Goal: Transaction & Acquisition: Purchase product/service

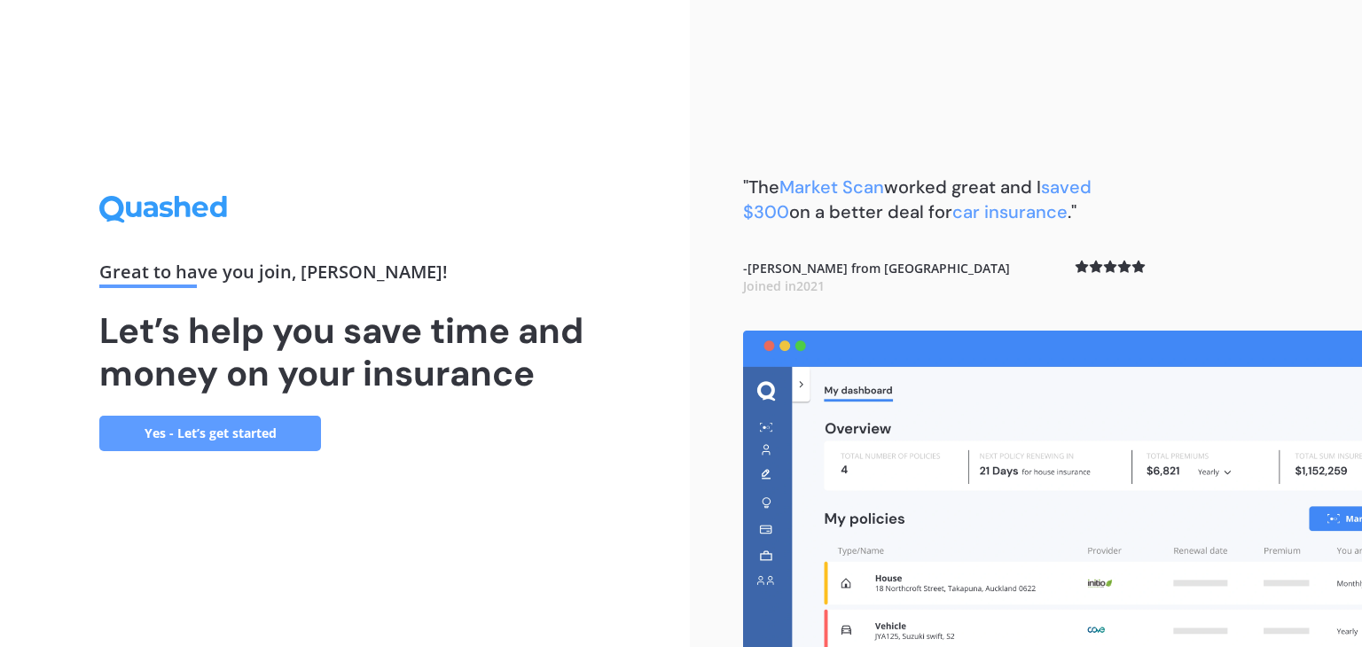
click at [227, 428] on link "Yes - Let’s get started" at bounding box center [210, 433] width 222 height 35
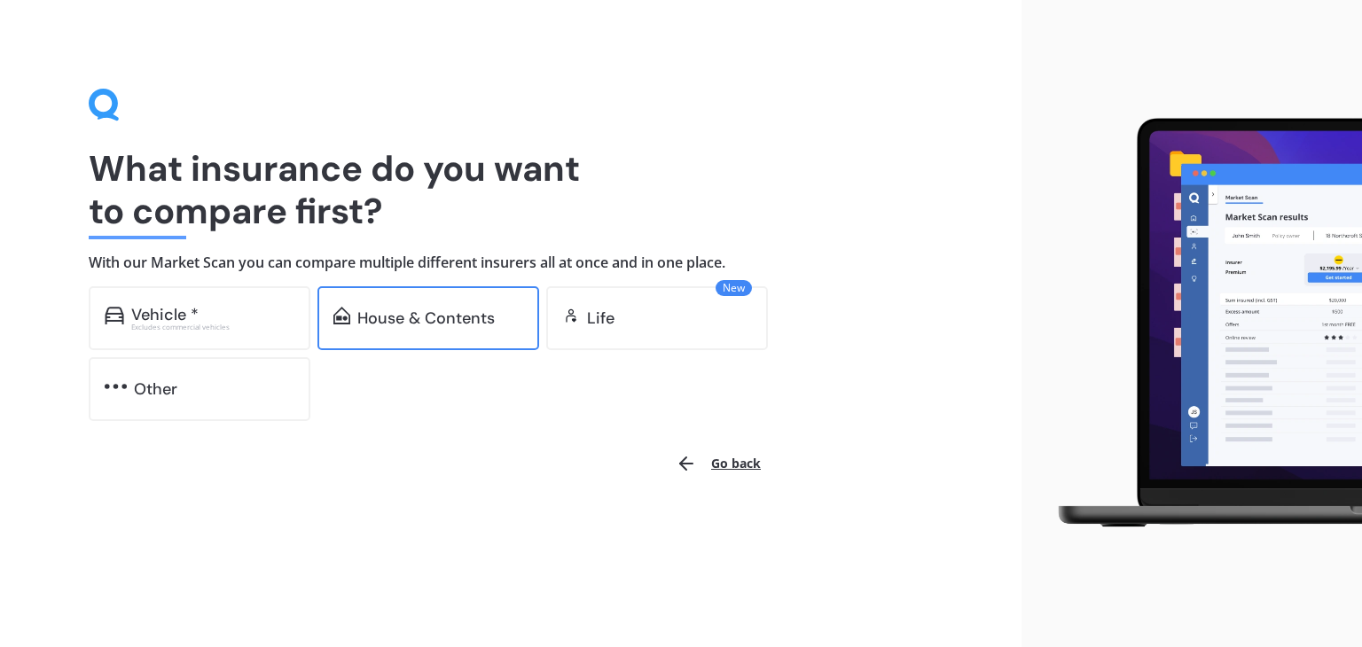
click at [456, 311] on div "House & Contents" at bounding box center [425, 319] width 137 height 18
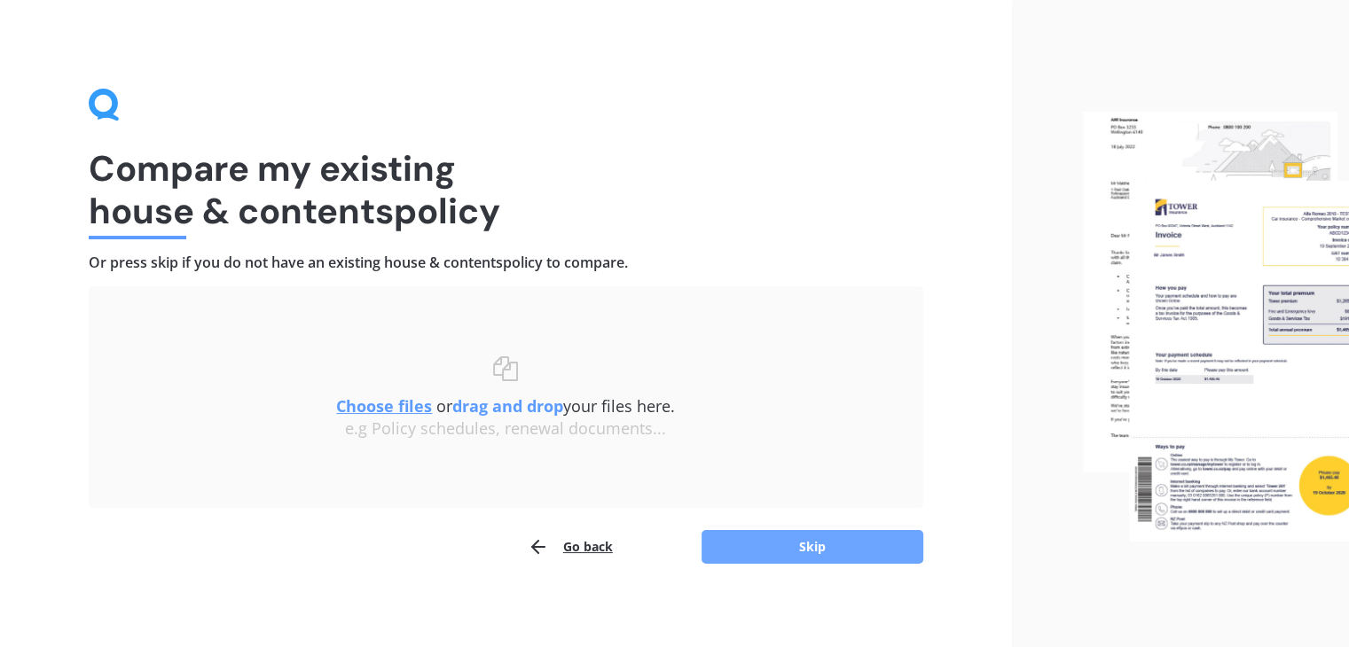
click at [819, 544] on button "Skip" at bounding box center [813, 547] width 222 height 34
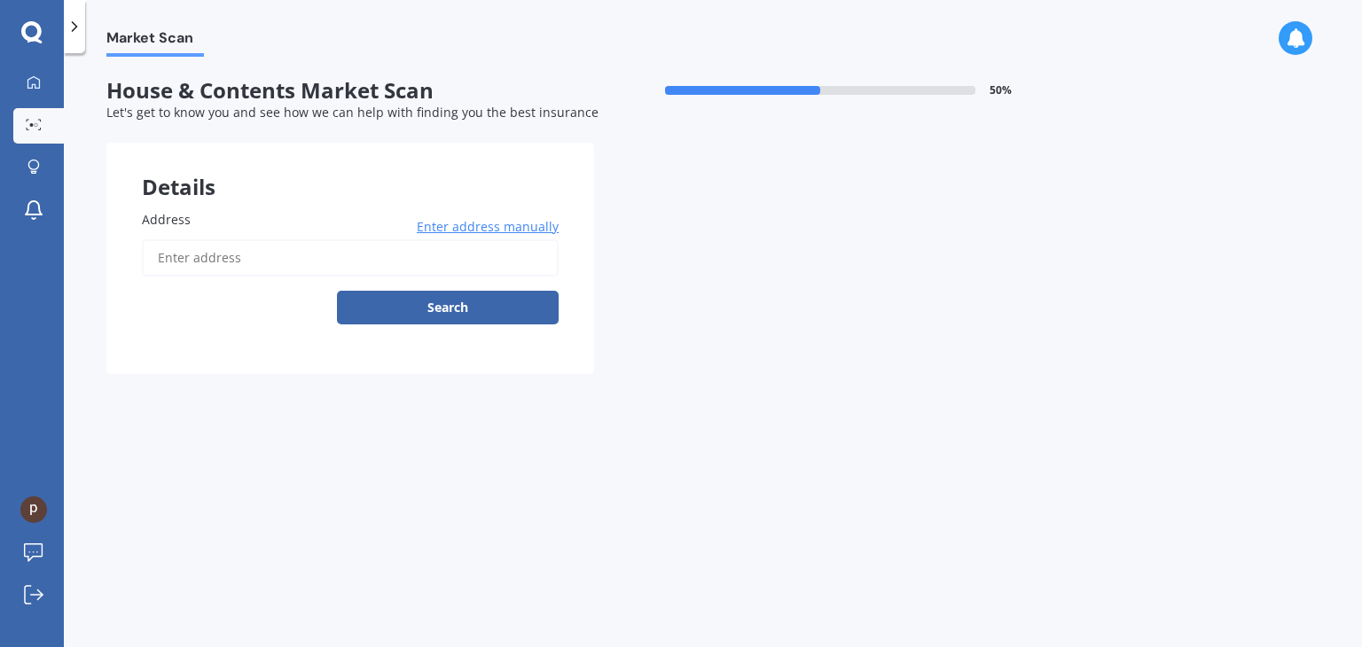
click at [222, 260] on input "Address" at bounding box center [350, 257] width 417 height 37
type input "[STREET_ADDRESS]"
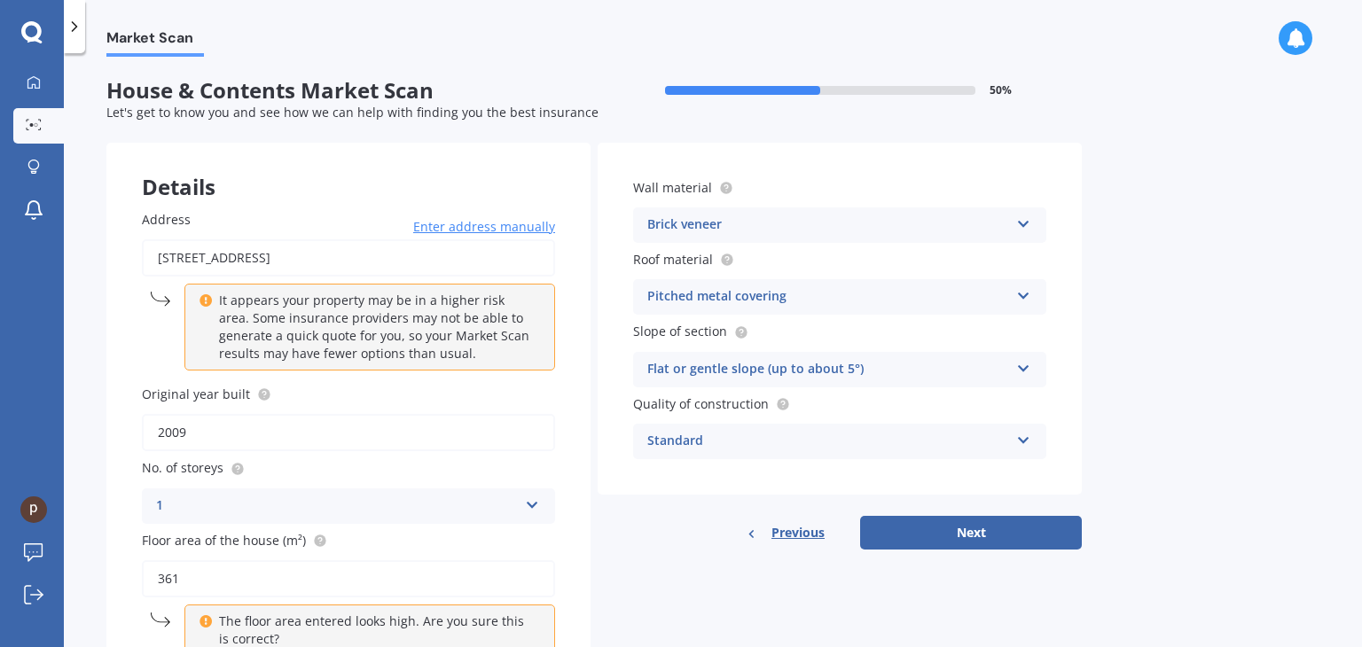
drag, startPoint x: 177, startPoint y: 433, endPoint x: 208, endPoint y: 434, distance: 31.9
click at [208, 434] on input "2009" at bounding box center [348, 432] width 413 height 37
type input "2007"
click at [71, 514] on div "Market Scan House & Contents Market Scan 50 % Let's get to know you and see how…" at bounding box center [713, 354] width 1299 height 594
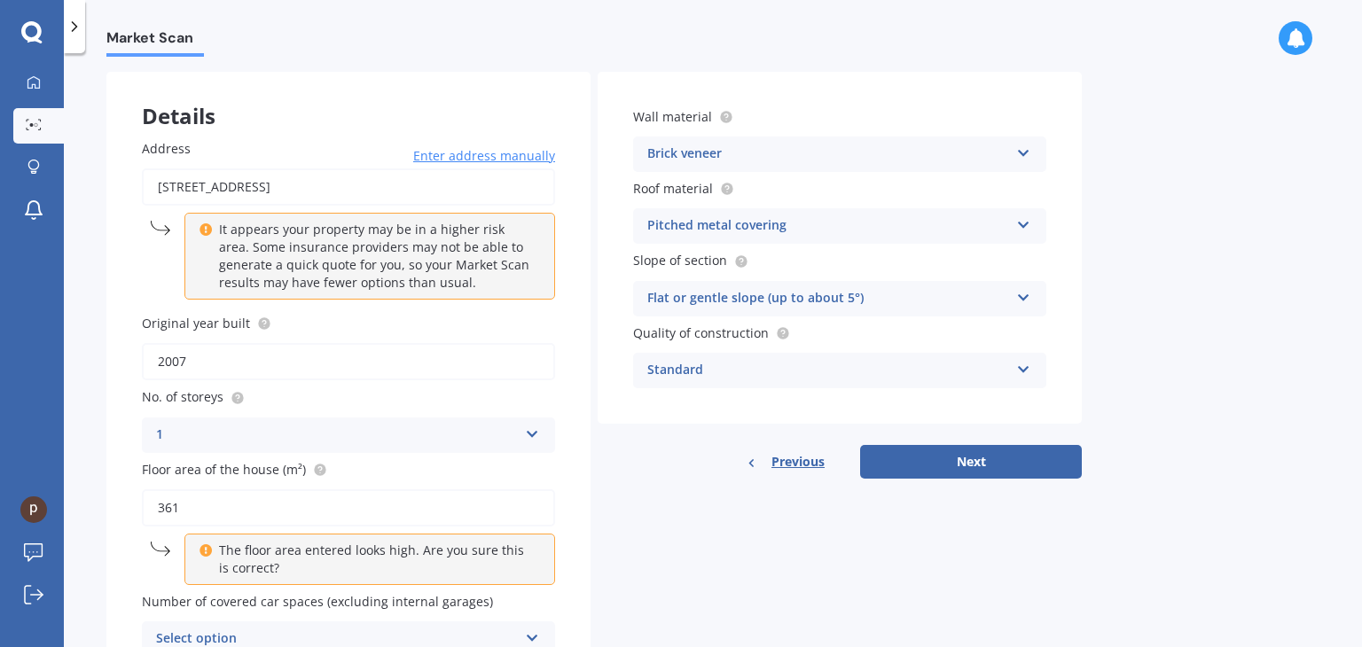
scroll to position [161, 0]
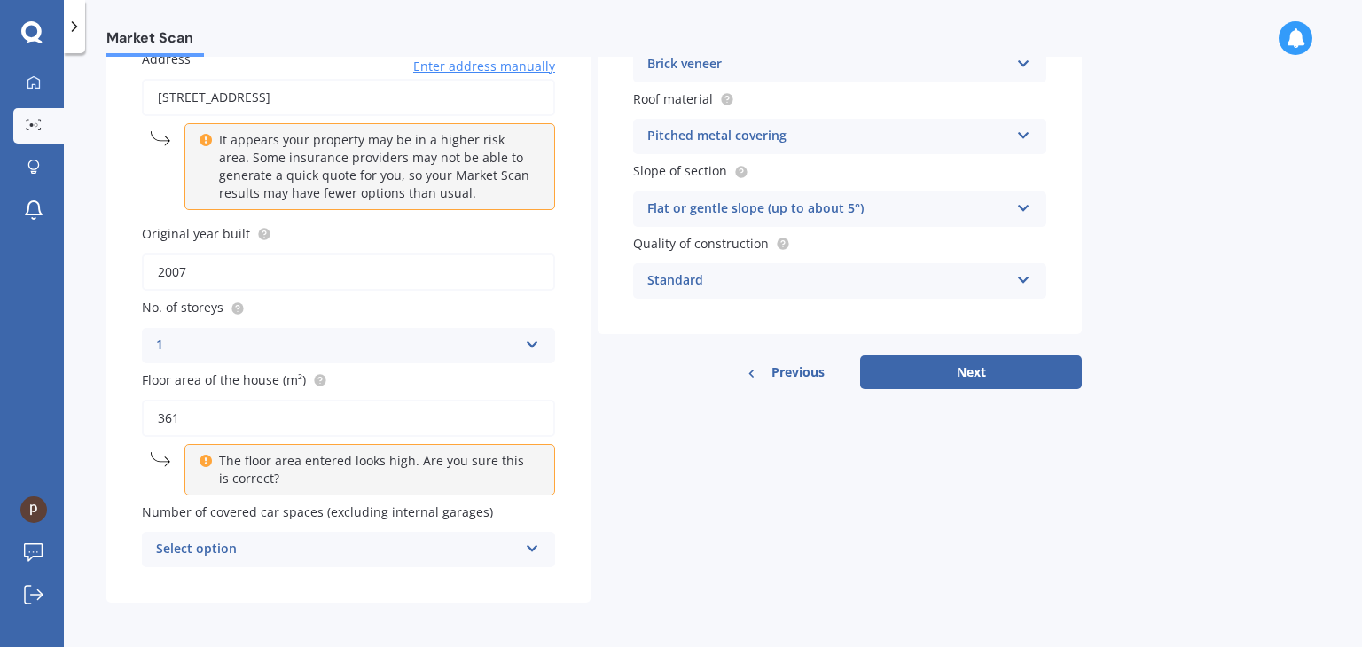
click at [372, 552] on div "Select option" at bounding box center [337, 549] width 362 height 21
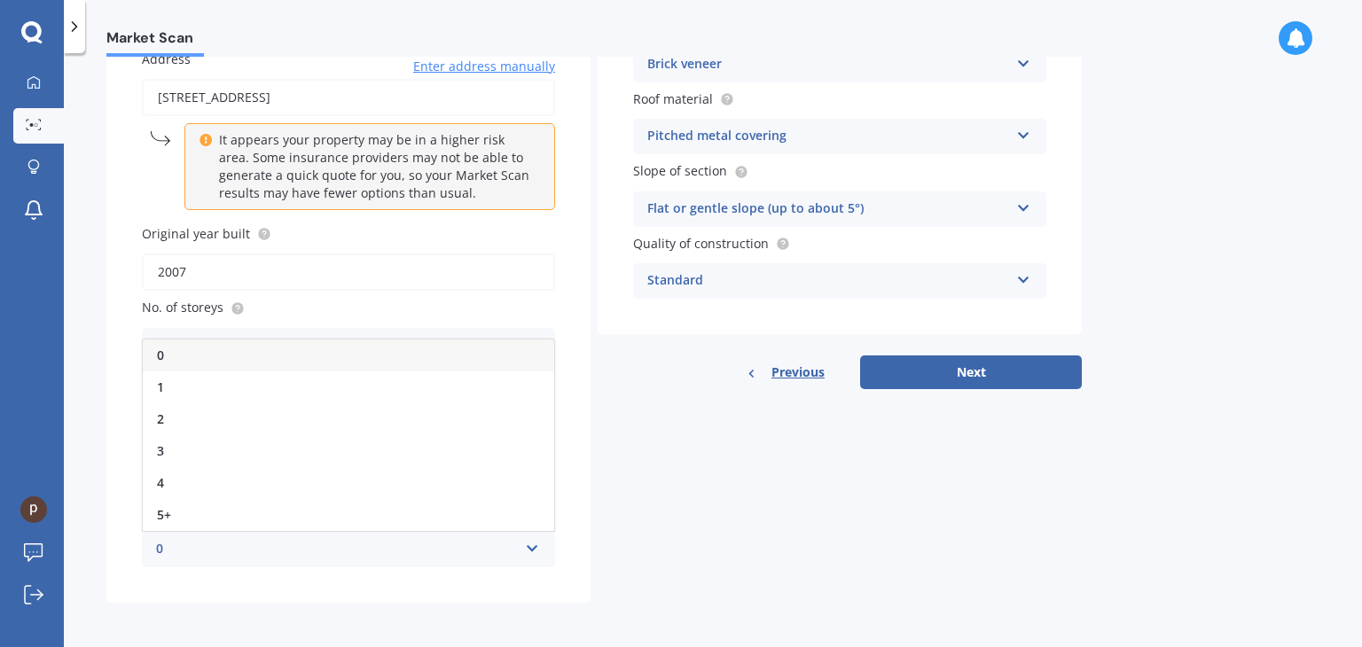
click at [177, 348] on div "0" at bounding box center [349, 356] width 412 height 32
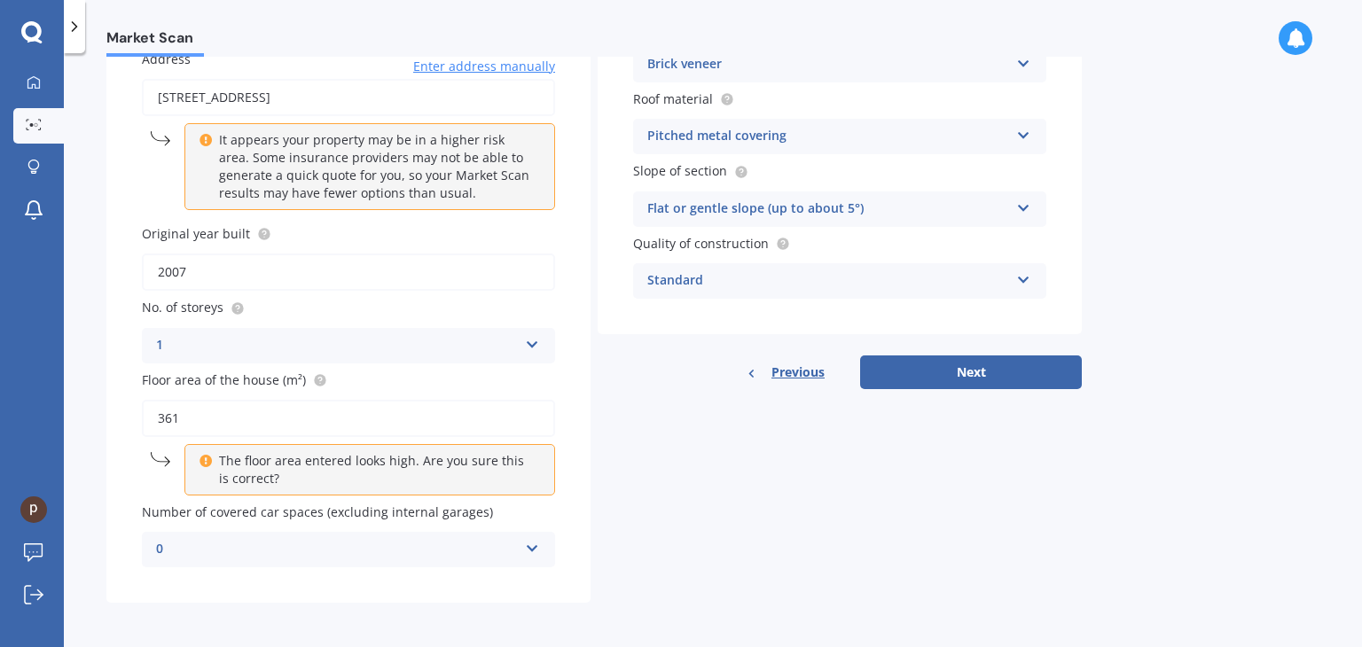
click at [764, 441] on div "Details Address [STREET_ADDRESS] Enter address manually It appears your propert…" at bounding box center [594, 292] width 976 height 621
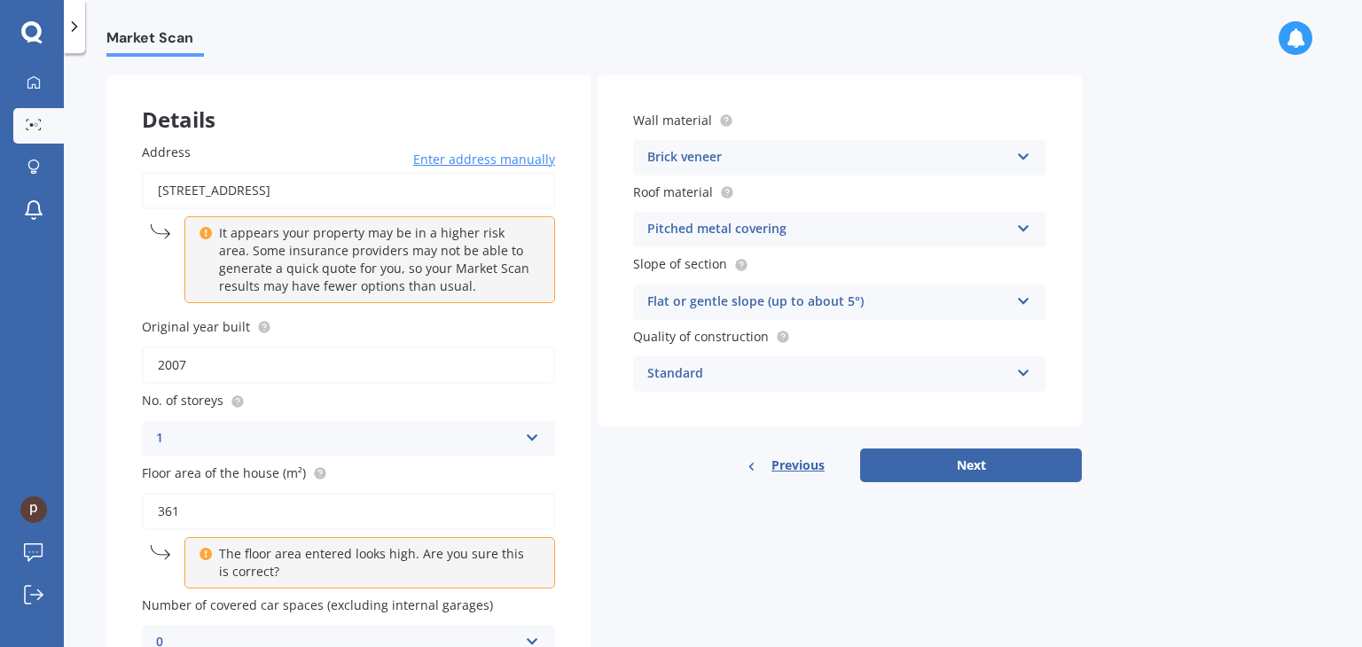
scroll to position [0, 0]
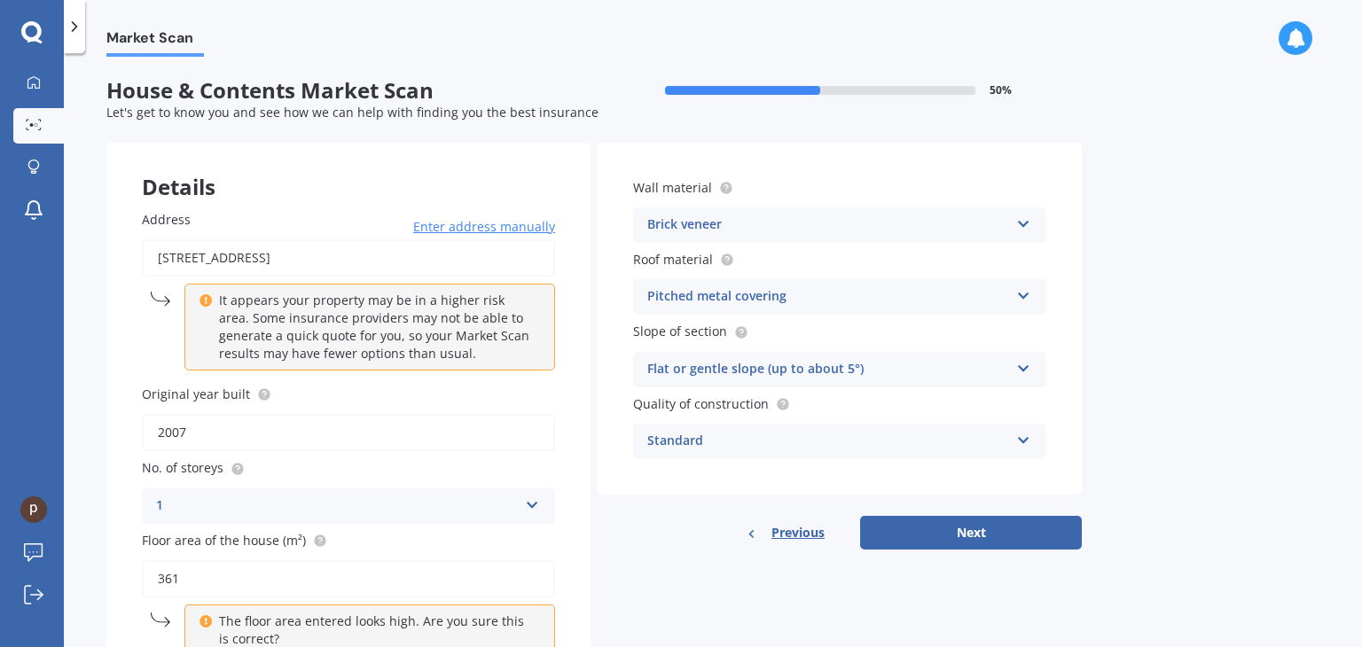
click at [835, 231] on div "Brick veneer" at bounding box center [828, 225] width 362 height 21
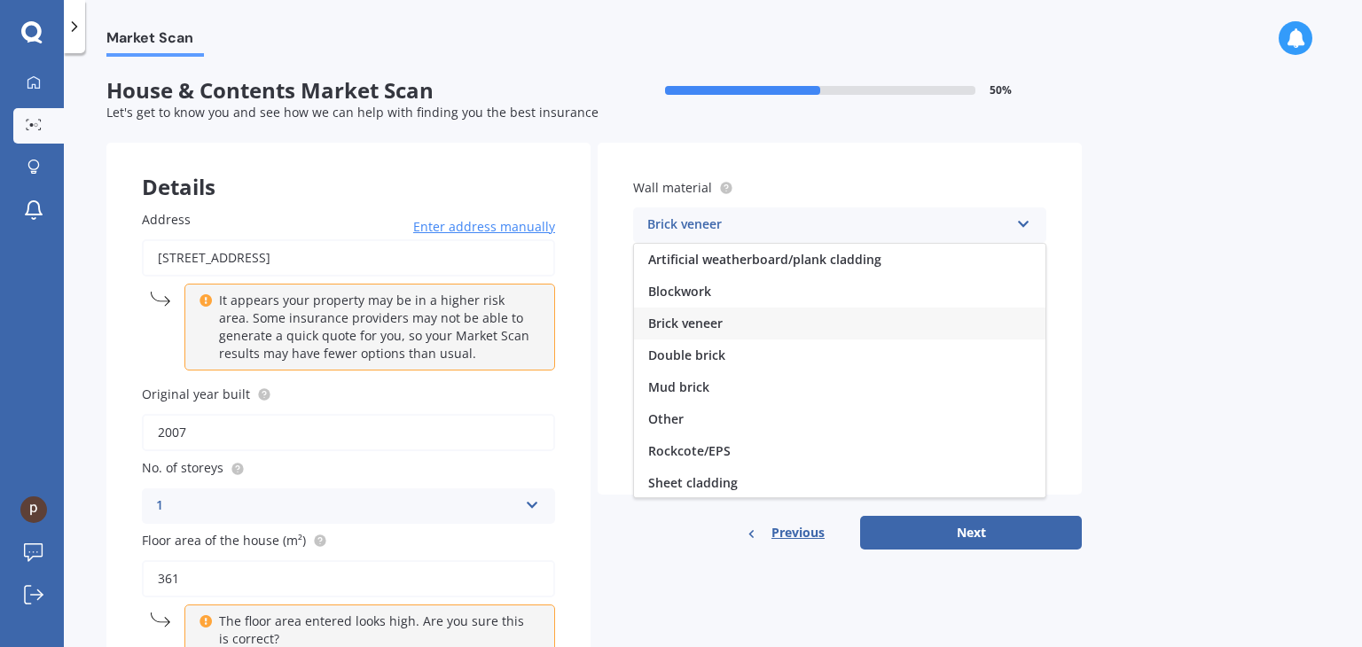
scroll to position [161, 0]
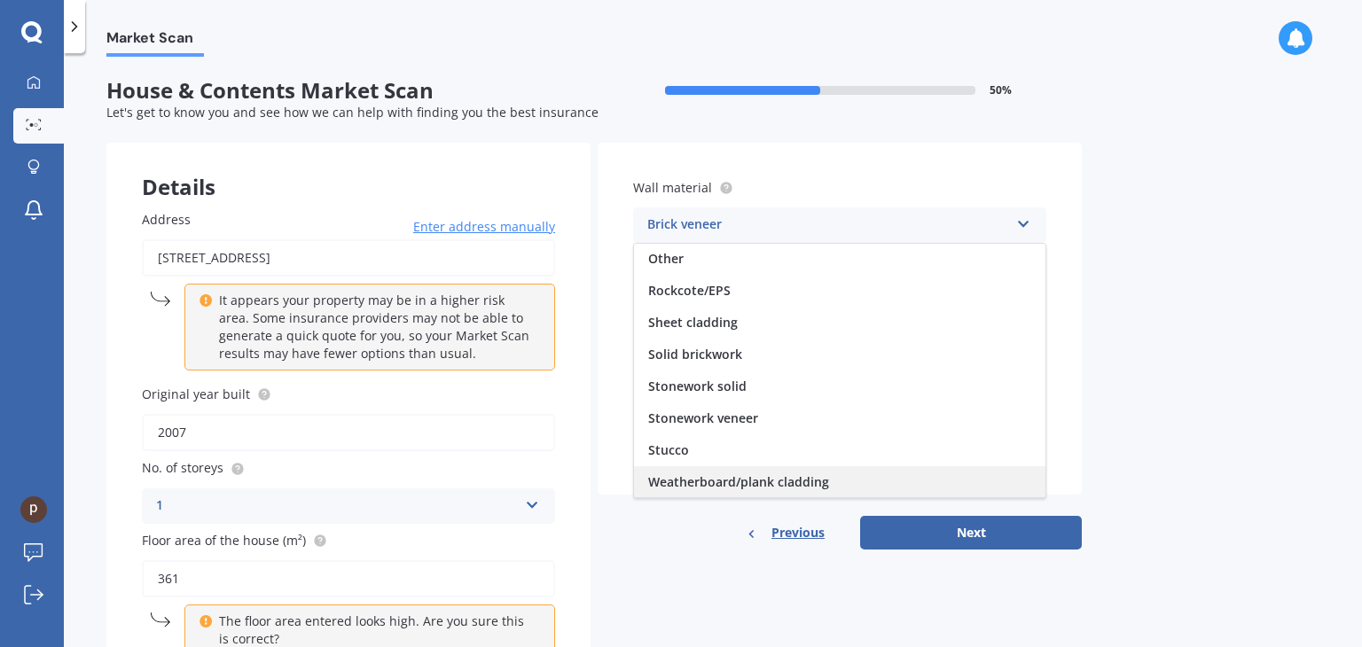
click at [761, 474] on span "Weatherboard/plank cladding" at bounding box center [738, 482] width 181 height 17
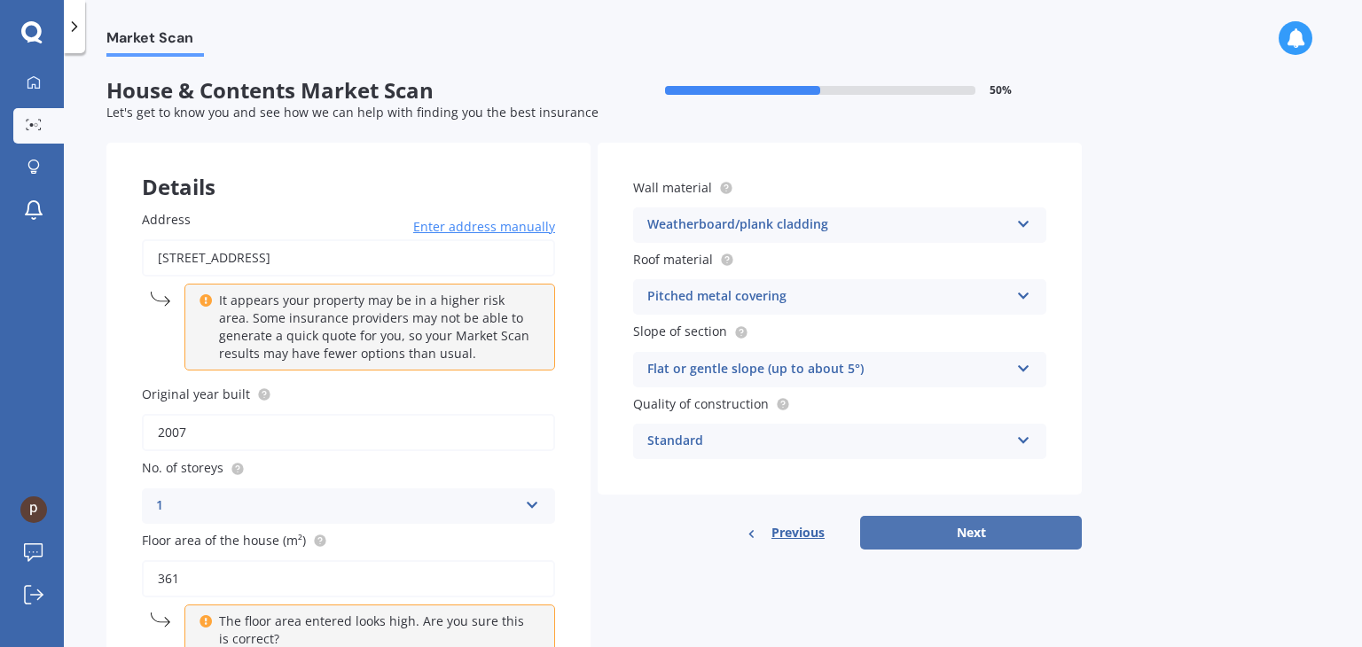
click at [958, 540] on button "Next" at bounding box center [971, 533] width 222 height 34
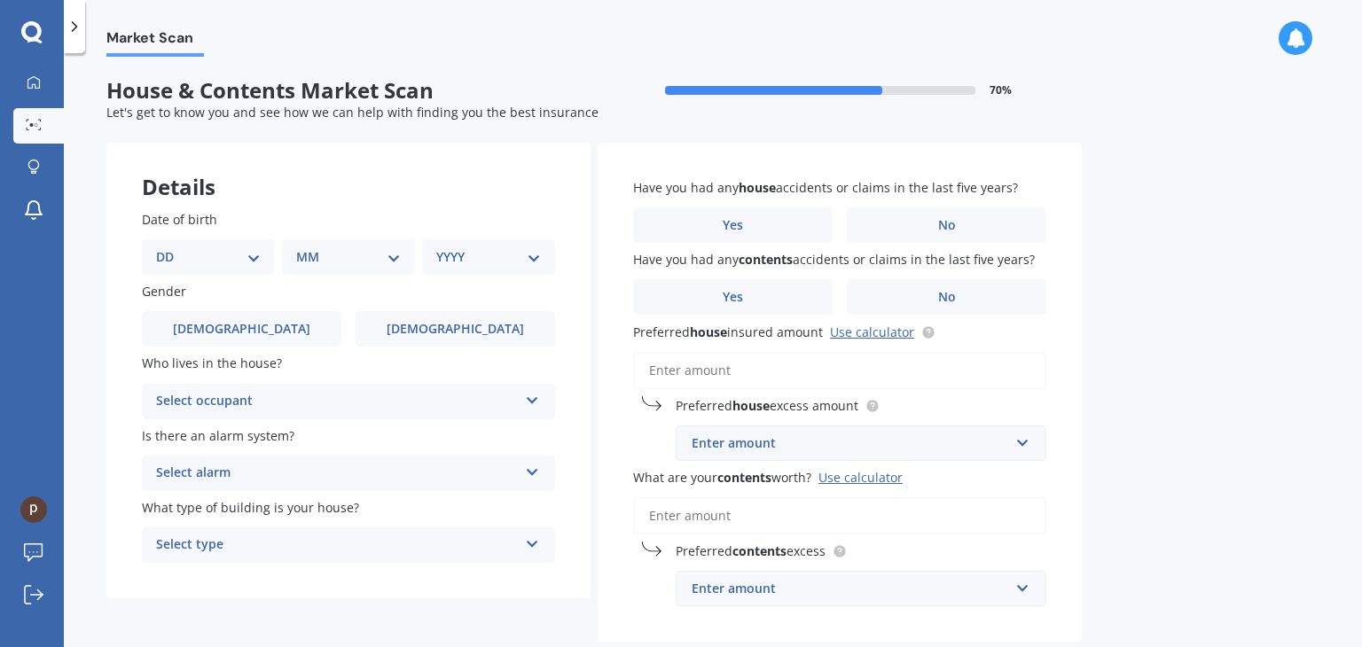
click at [231, 256] on select "DD 01 02 03 04 05 06 07 08 09 10 11 12 13 14 15 16 17 18 19 20 21 22 23 24 25 2…" at bounding box center [208, 257] width 105 height 20
select select "19"
click at [331, 263] on select "MM 01 02 03 04 05 06 07 08 09 10 11 12" at bounding box center [352, 257] width 98 height 20
select select "05"
click at [498, 265] on select "YYYY 2009 2008 2007 2006 2005 2004 2003 2002 2001 2000 1999 1998 1997 1996 1995…" at bounding box center [485, 257] width 98 height 20
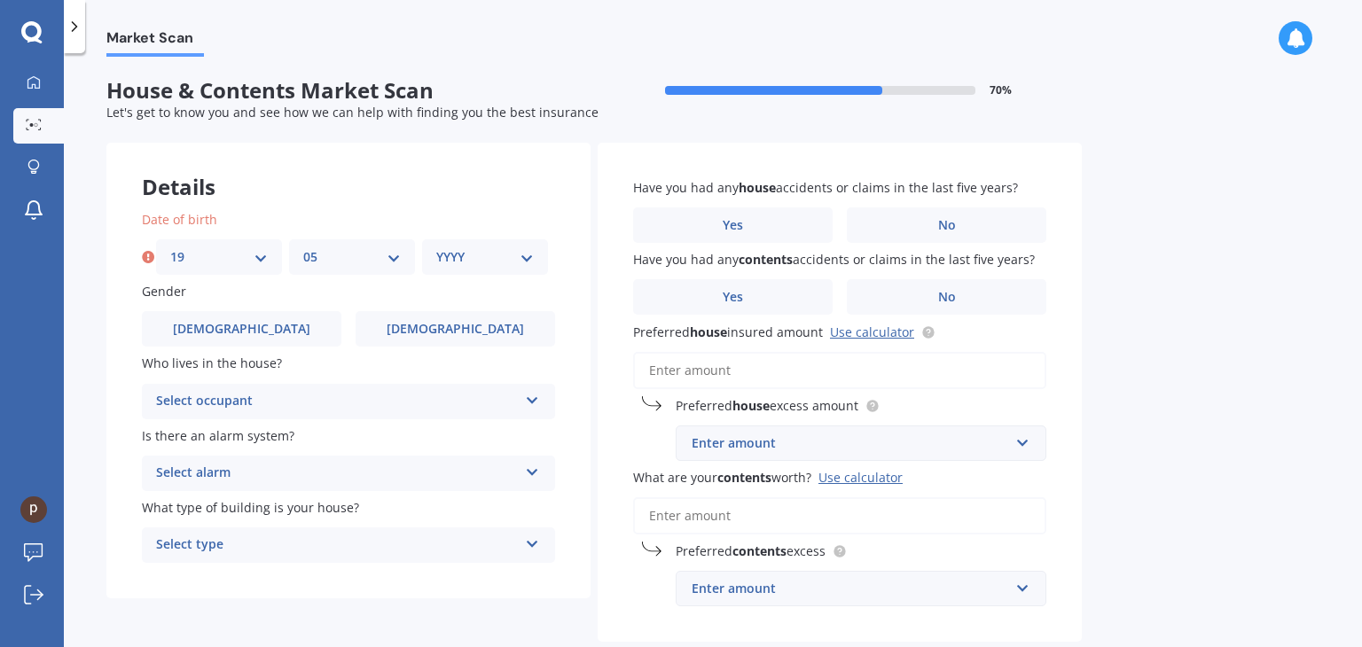
select select "1962"
click at [436, 247] on select "YYYY 2009 2008 2007 2006 2005 2004 2003 2002 2001 2000 1999 1998 1997 1996 1995…" at bounding box center [485, 257] width 98 height 20
click at [236, 328] on span "[DEMOGRAPHIC_DATA]" at bounding box center [241, 329] width 141 height 15
click at [0, 0] on input "[DEMOGRAPHIC_DATA]" at bounding box center [0, 0] width 0 height 0
click at [362, 409] on div "Select occupant" at bounding box center [337, 401] width 362 height 21
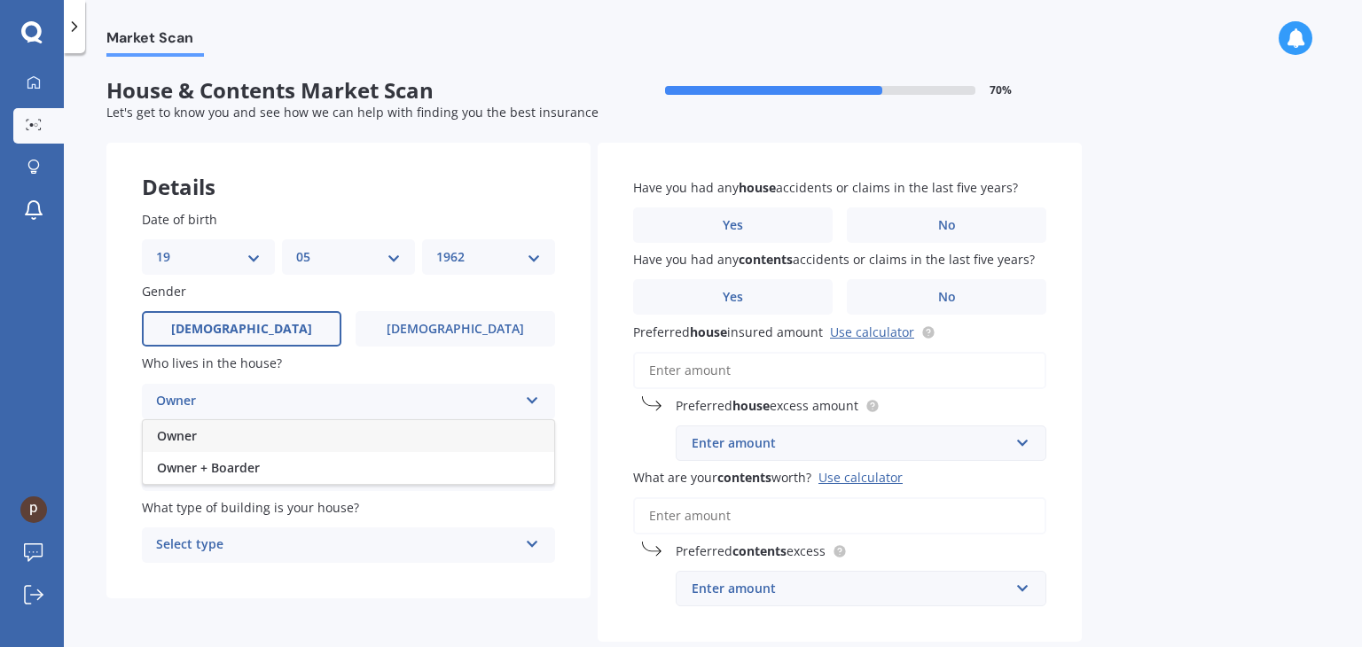
click at [214, 436] on div "Owner" at bounding box center [349, 436] width 412 height 32
click at [278, 476] on div "Select alarm" at bounding box center [337, 473] width 362 height 21
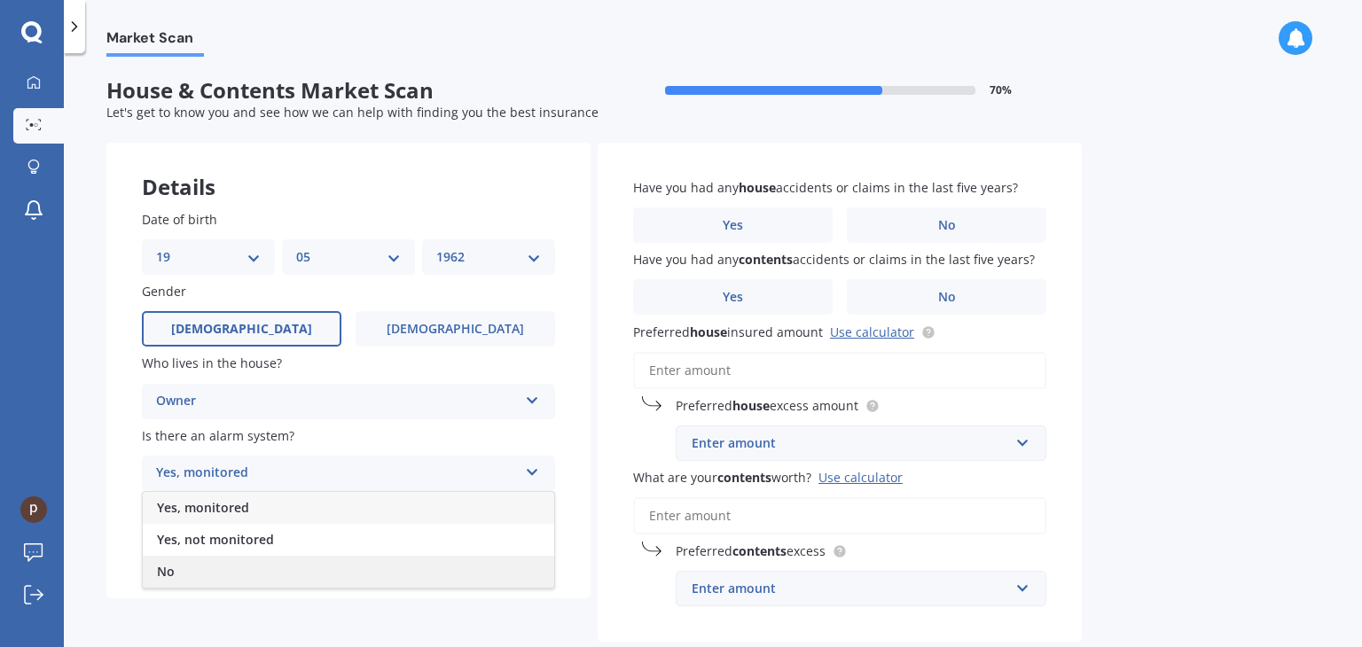
click at [209, 563] on div "No" at bounding box center [349, 572] width 412 height 32
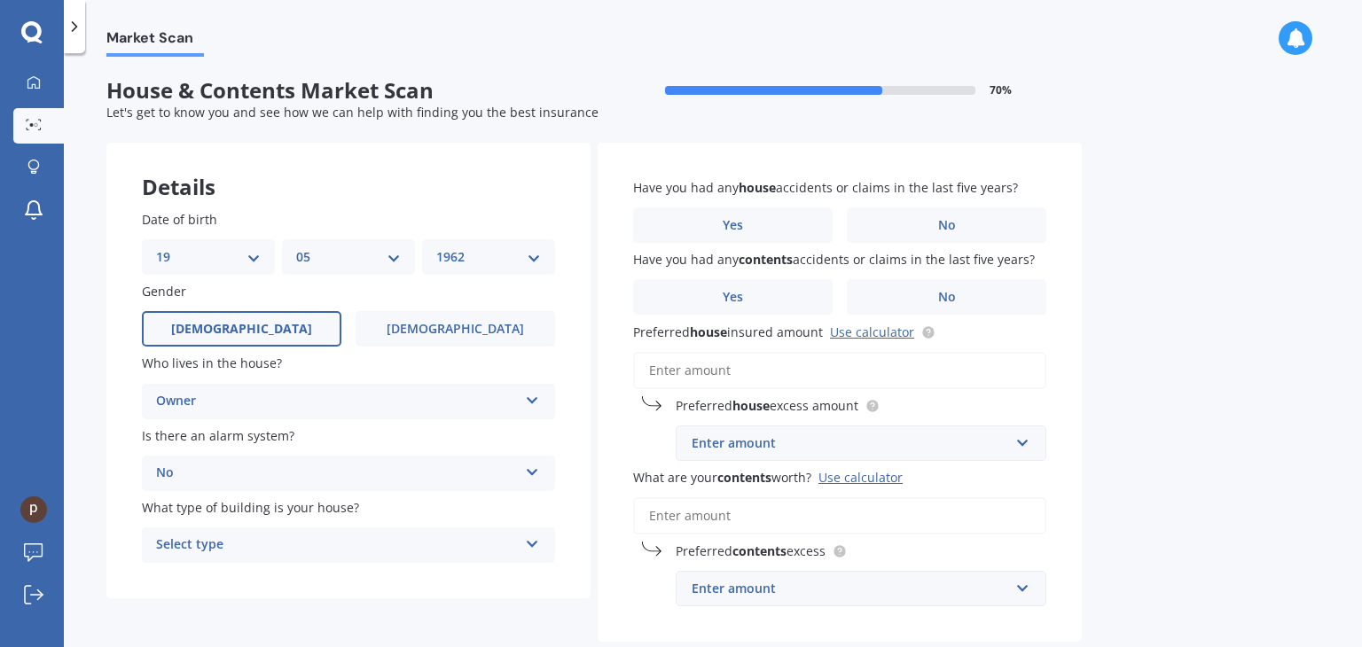
click at [270, 549] on div "Select type" at bounding box center [337, 545] width 362 height 21
click at [245, 448] on div "Freestanding" at bounding box center [349, 447] width 412 height 32
click at [255, 448] on div "Freestanding" at bounding box center [349, 447] width 412 height 32
click at [965, 233] on label "No" at bounding box center [947, 225] width 200 height 35
click at [0, 0] on input "No" at bounding box center [0, 0] width 0 height 0
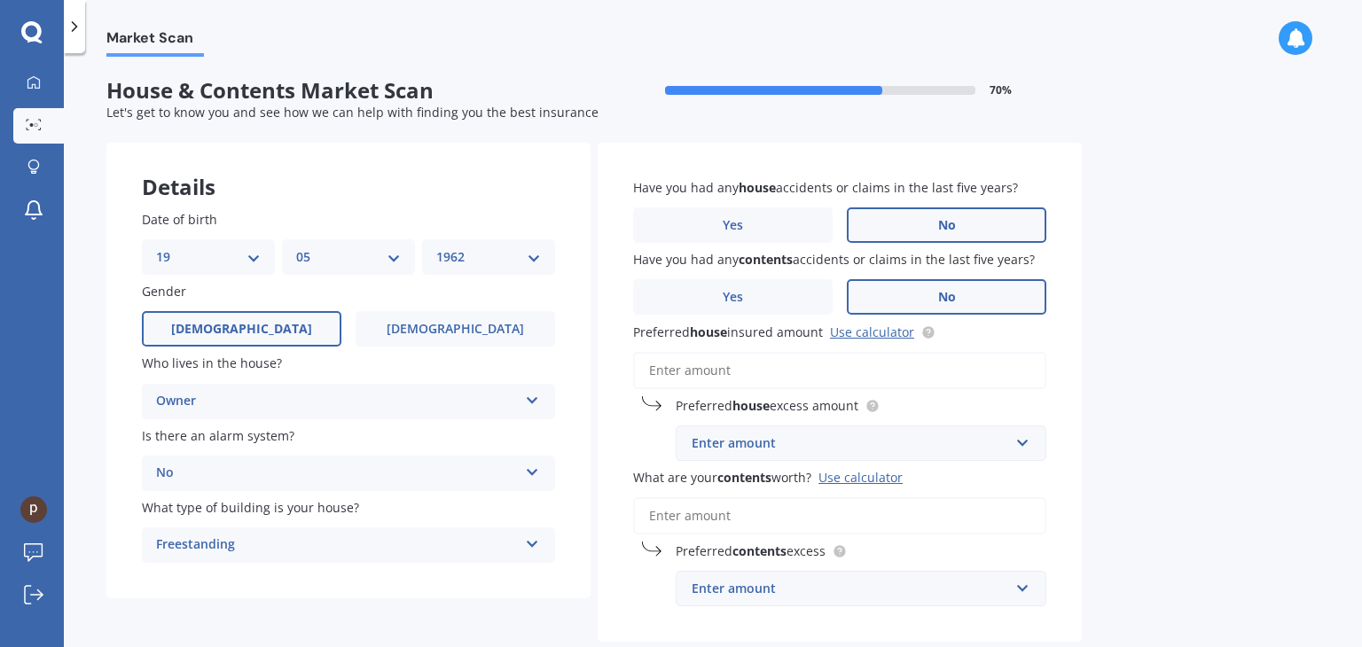
click at [948, 291] on span "No" at bounding box center [947, 297] width 18 height 15
click at [0, 0] on input "No" at bounding box center [0, 0] width 0 height 0
click at [1016, 445] on input "text" at bounding box center [855, 444] width 355 height 34
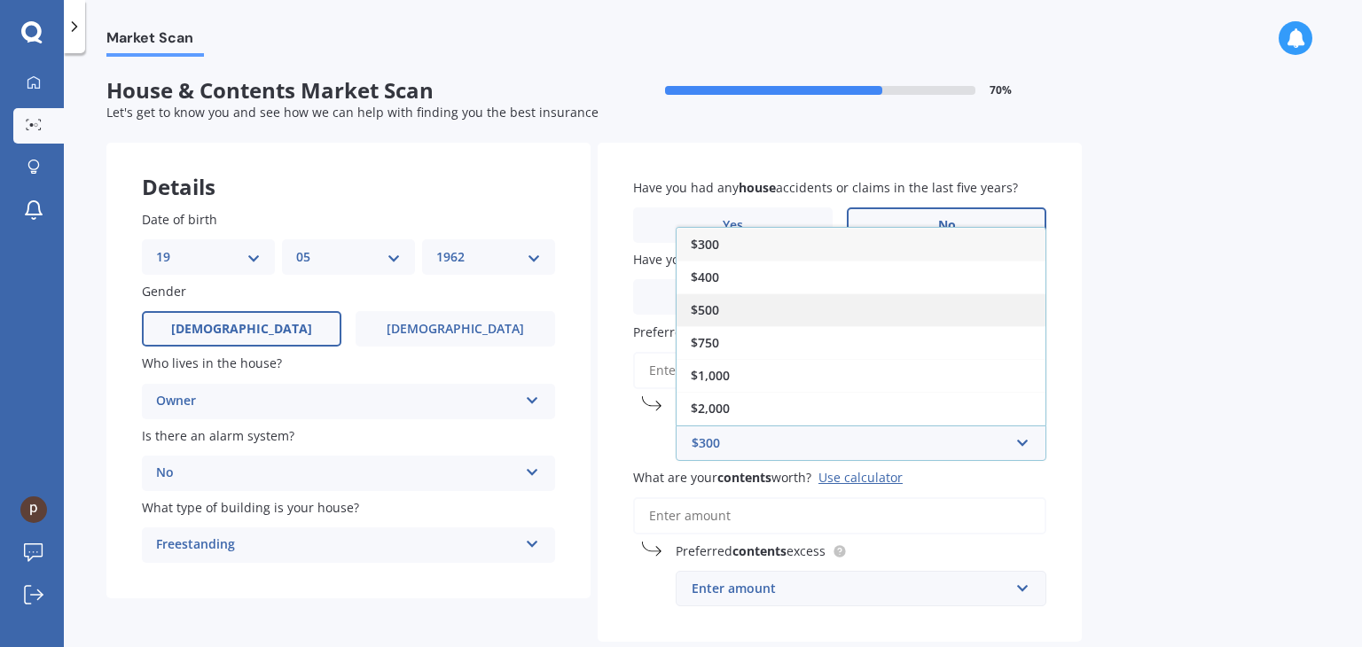
click at [720, 311] on div "$500" at bounding box center [861, 310] width 369 height 33
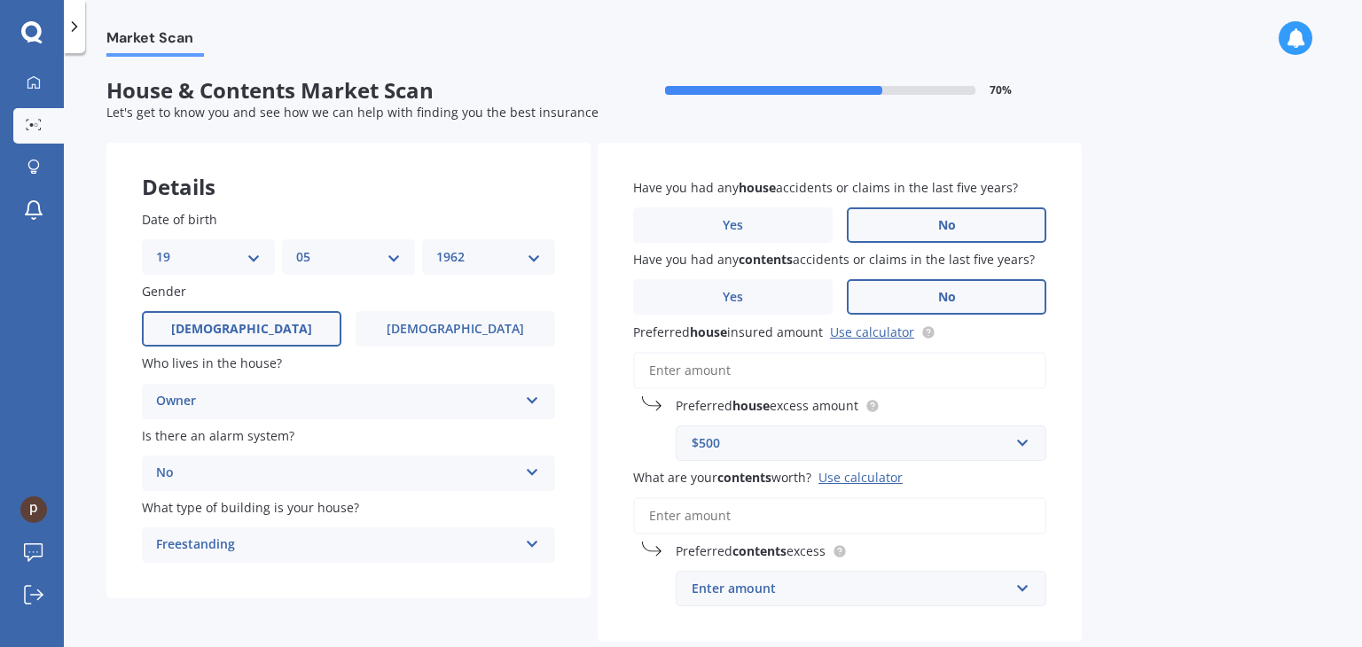
click at [976, 592] on div "Enter amount" at bounding box center [851, 589] width 318 height 20
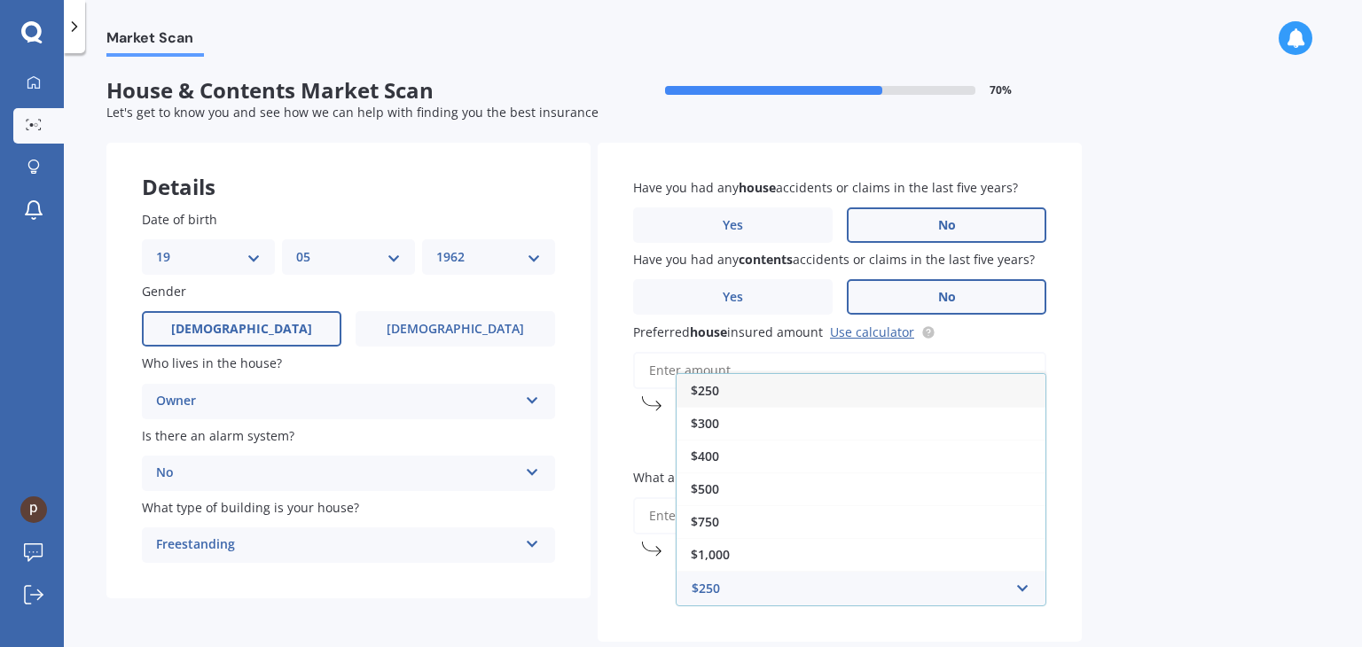
click at [706, 388] on span "$250" at bounding box center [705, 390] width 28 height 17
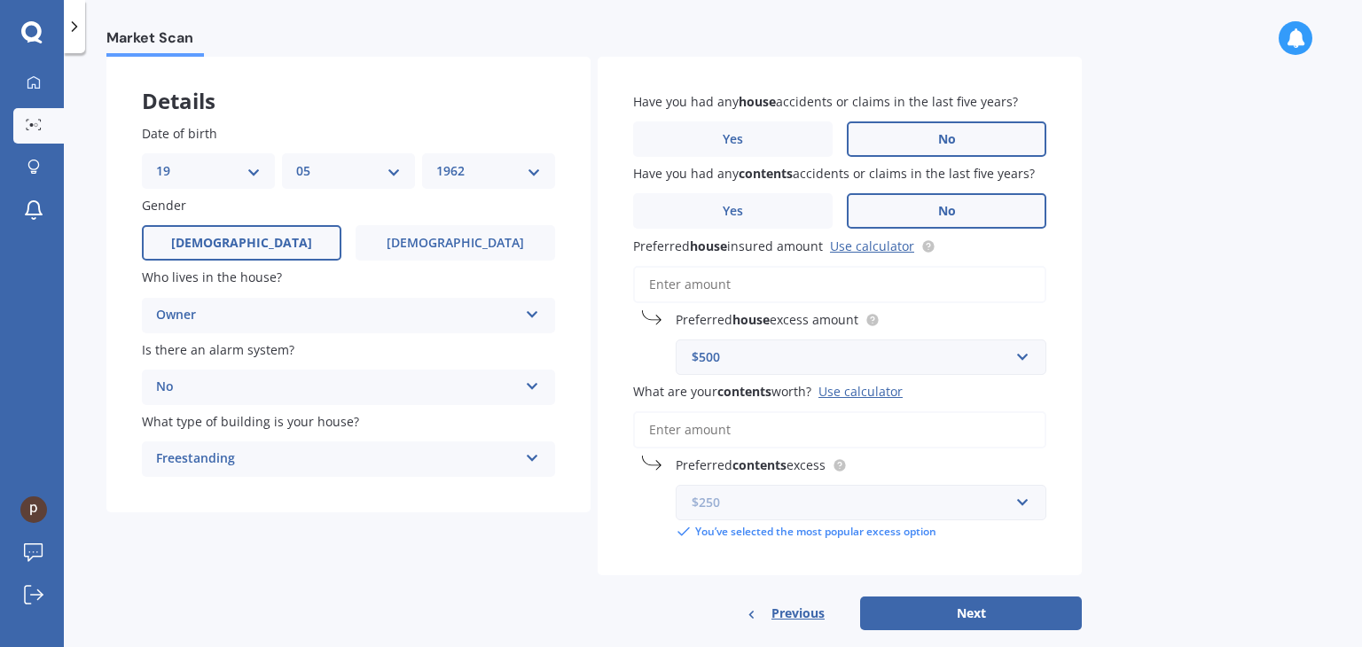
scroll to position [115, 0]
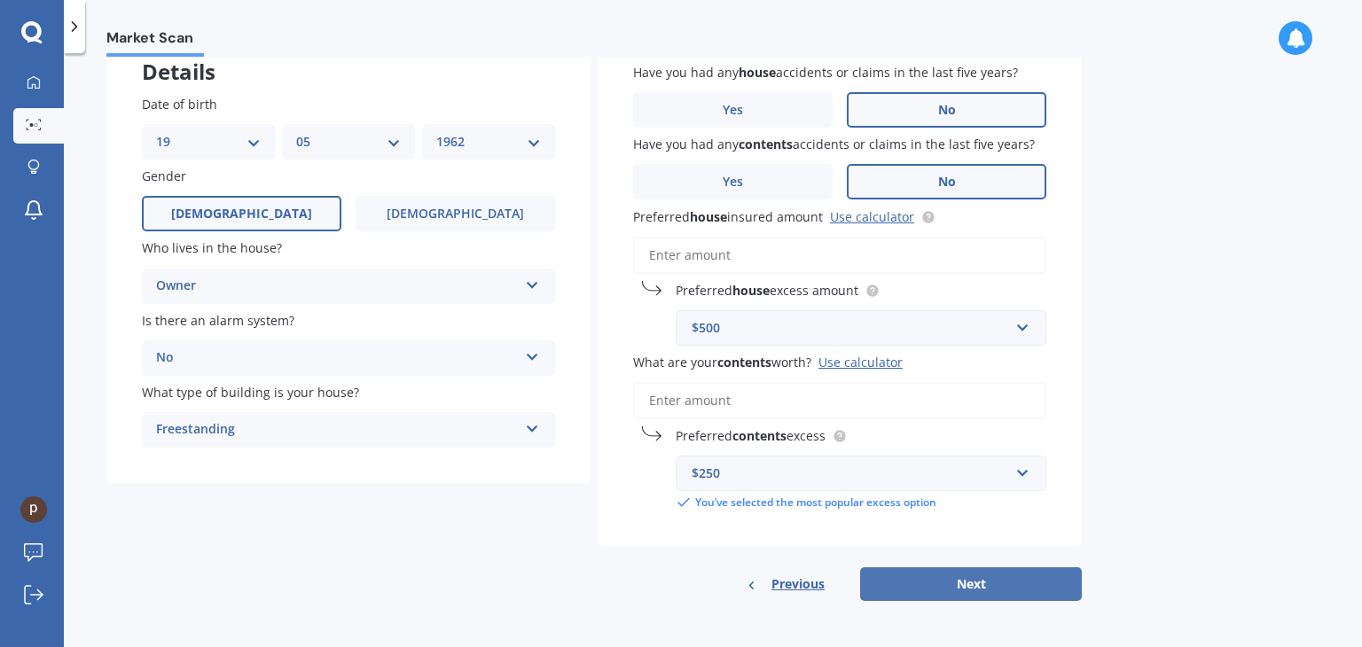
click at [963, 583] on button "Next" at bounding box center [971, 585] width 222 height 34
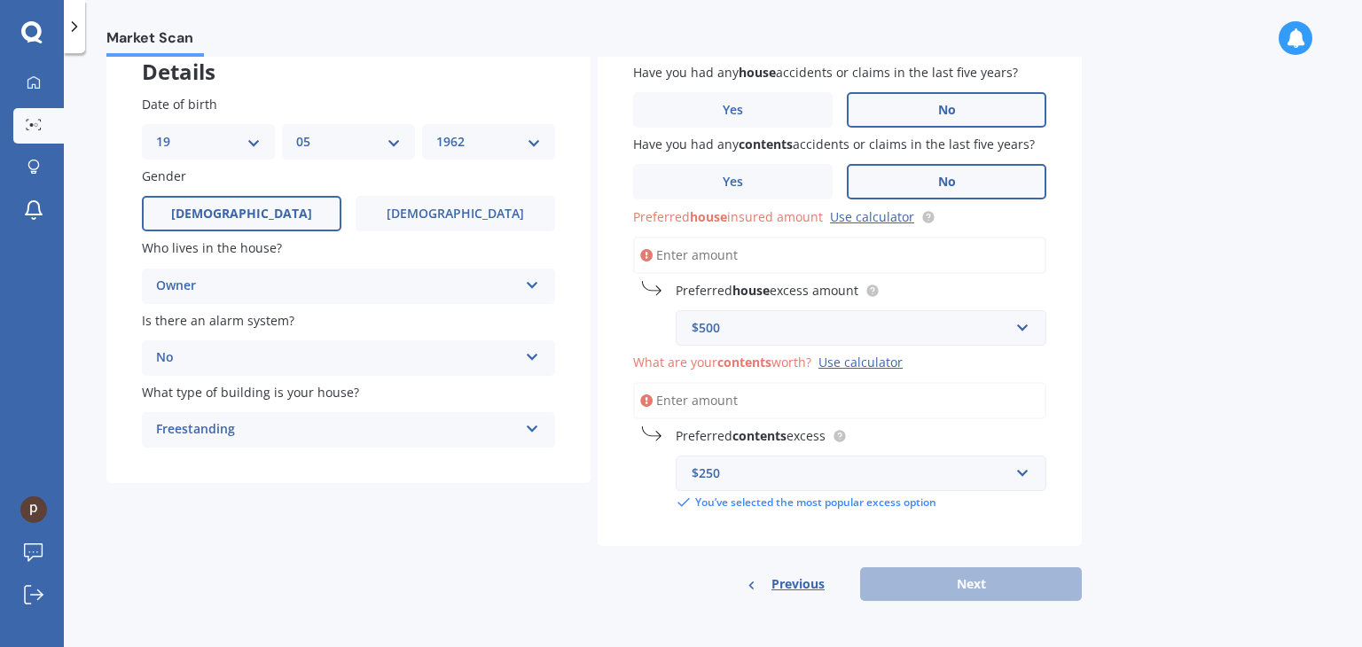
click at [699, 255] on input "Preferred house insured amount Use calculator" at bounding box center [839, 255] width 413 height 37
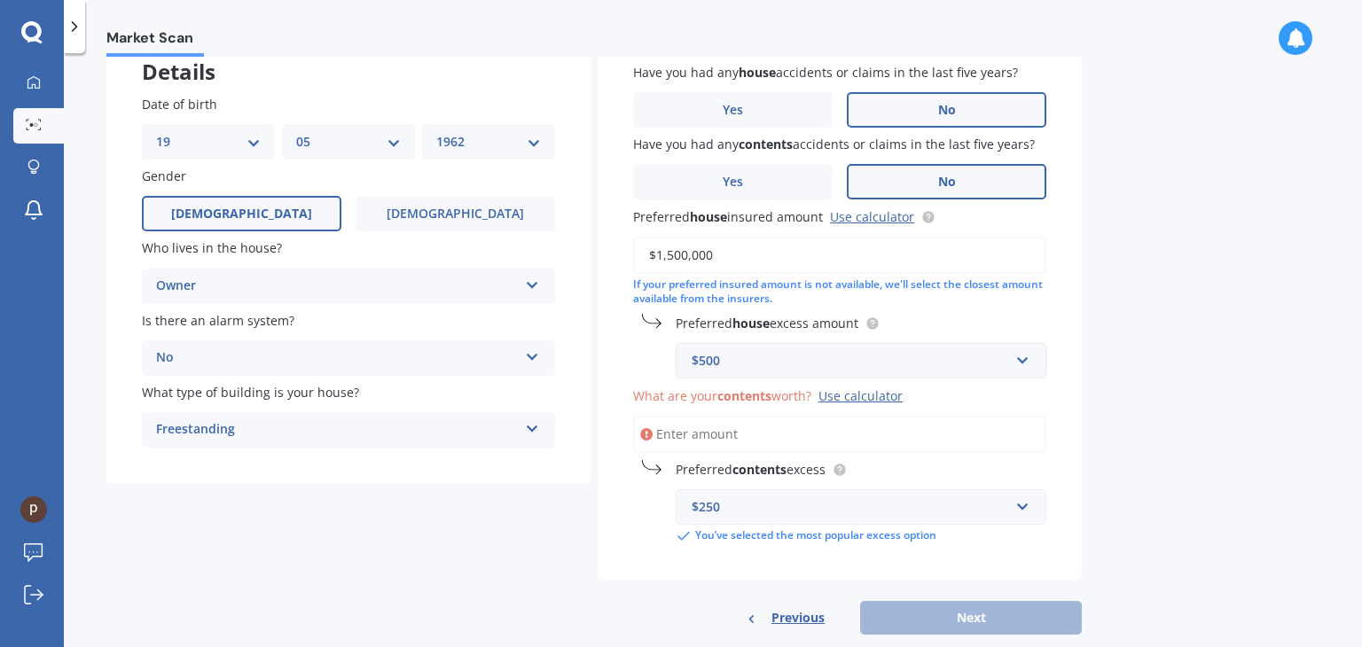
type input "$1,500,000"
click at [891, 366] on div "$500" at bounding box center [851, 361] width 318 height 20
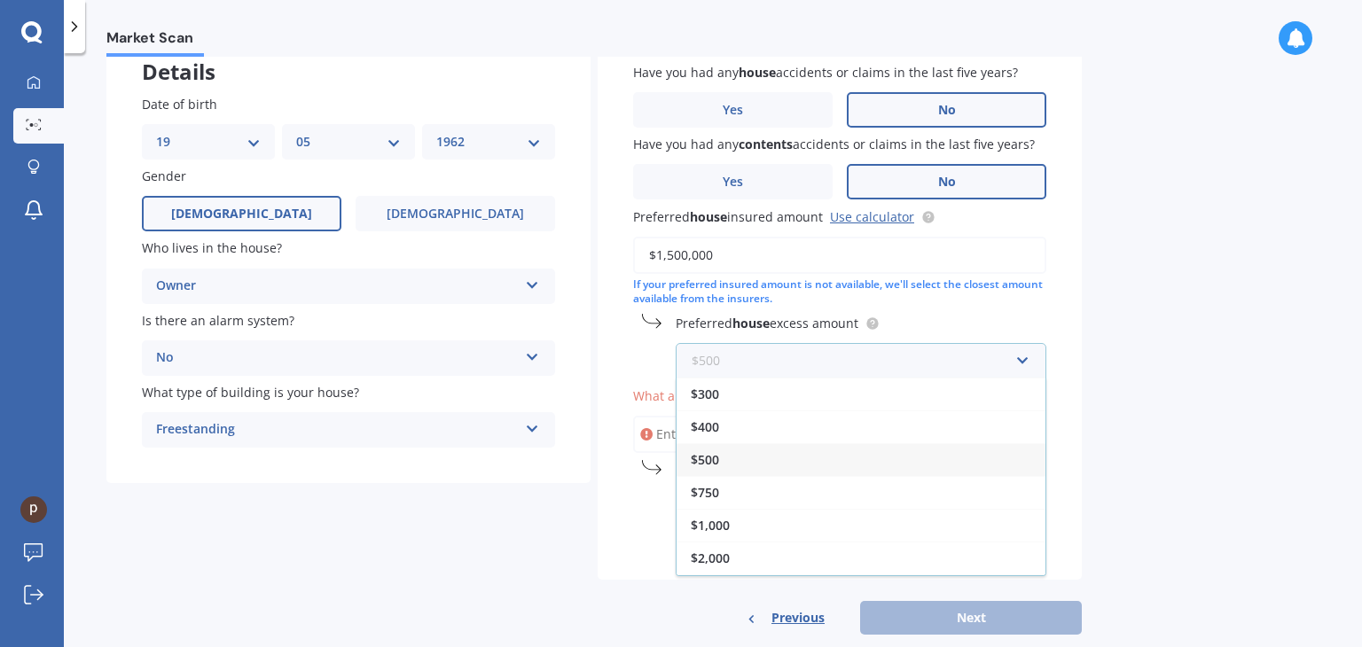
click at [1015, 356] on input "text" at bounding box center [855, 361] width 355 height 34
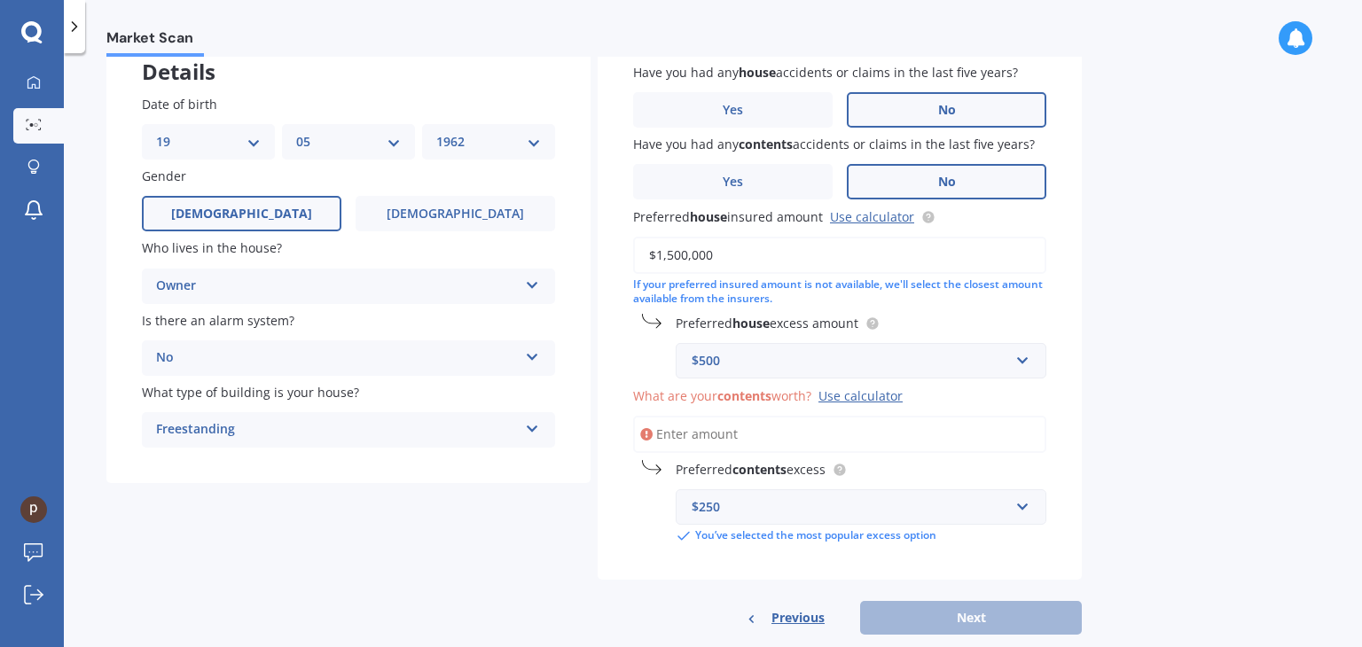
click at [1070, 288] on div "Have you had any house accidents or claims in the last five years? Yes No Have …" at bounding box center [840, 303] width 484 height 553
click at [875, 219] on link "Use calculator" at bounding box center [872, 216] width 84 height 17
click at [767, 262] on input "$1,500,000" at bounding box center [839, 255] width 413 height 37
click at [965, 635] on form "House & Contents Market Scan 70 % Let's get to know you and see how we can help…" at bounding box center [594, 306] width 976 height 687
click at [734, 389] on b "contents" at bounding box center [745, 396] width 54 height 17
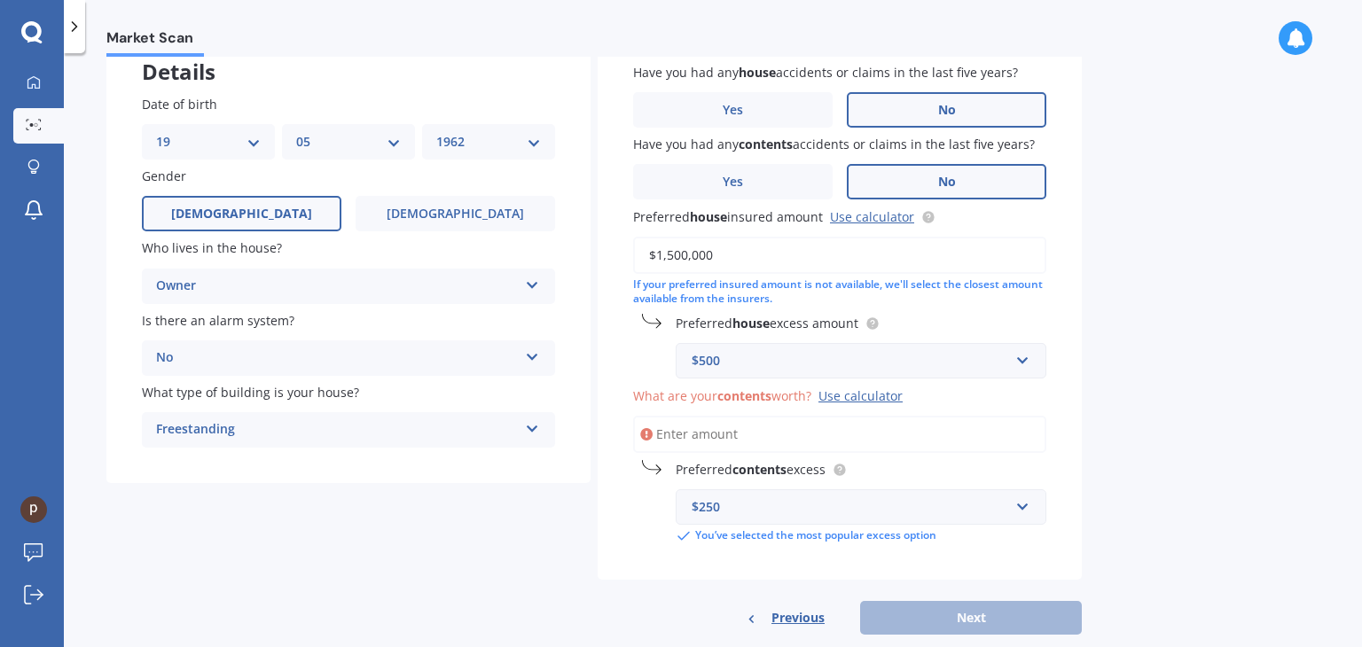
click at [734, 416] on input "What are your contents worth? Use calculator" at bounding box center [839, 434] width 413 height 37
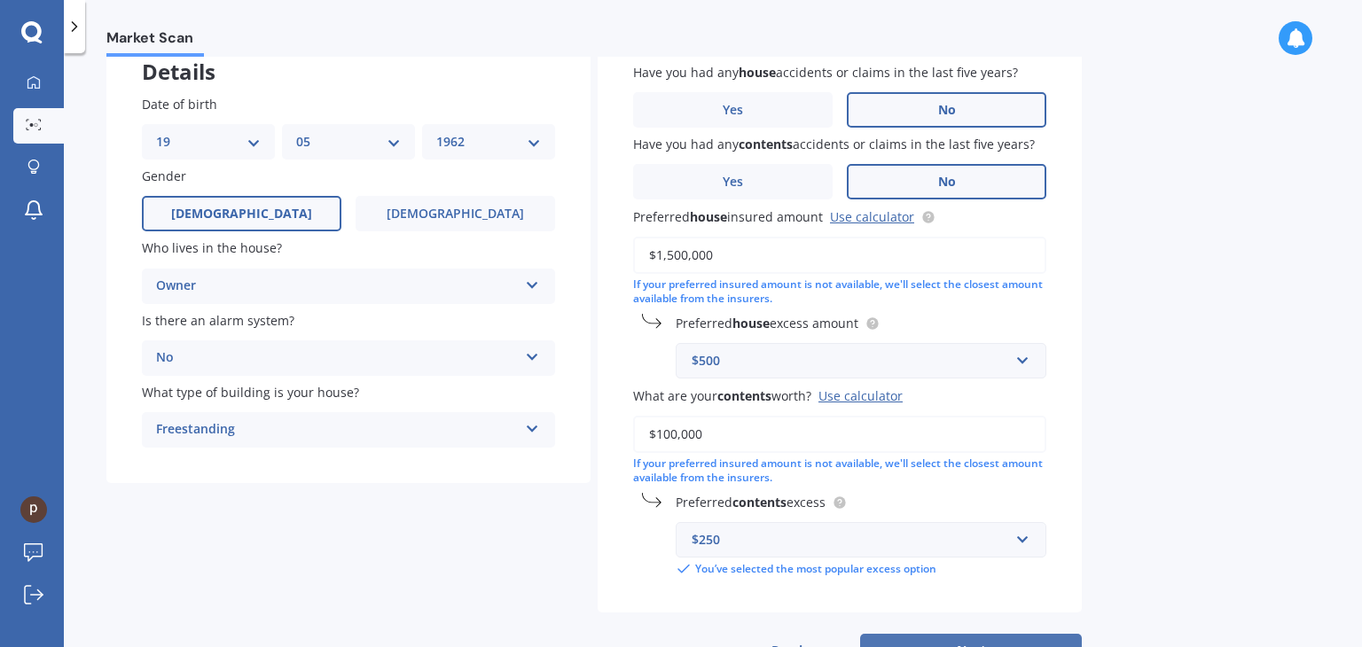
type input "$100,000"
click at [986, 638] on button "Next" at bounding box center [971, 651] width 222 height 34
select select "19"
select select "05"
select select "1962"
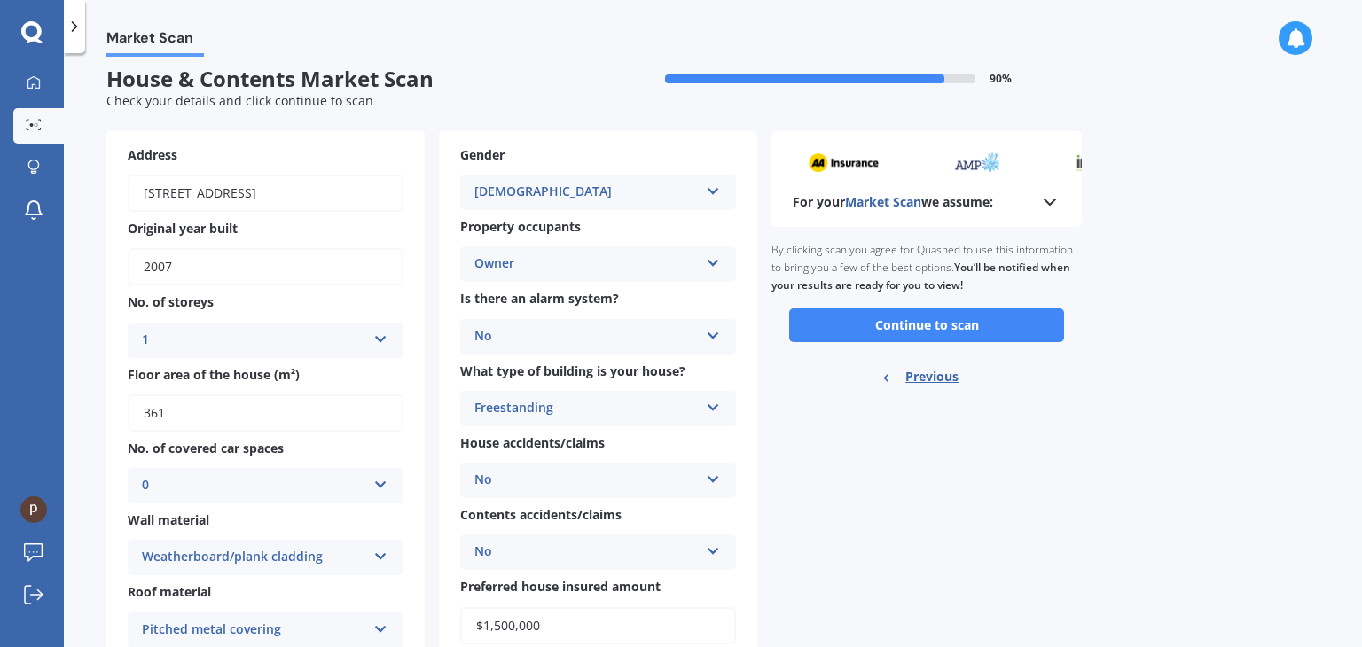
scroll to position [0, 0]
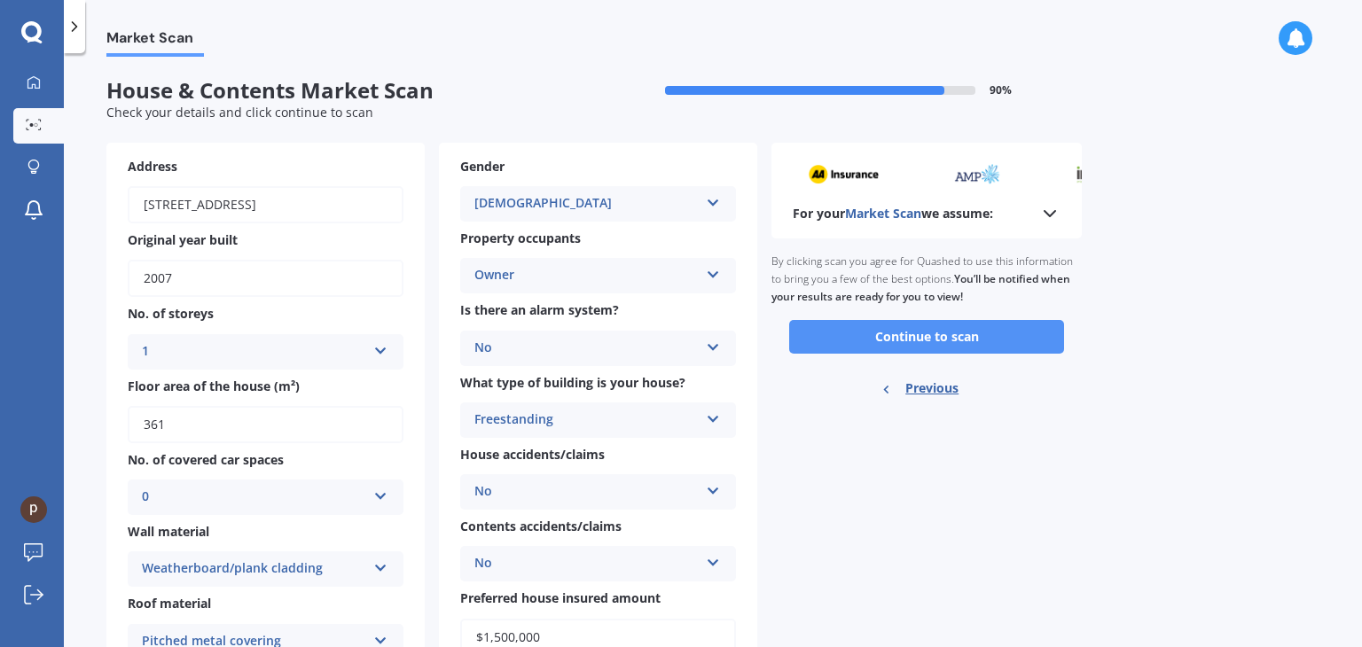
click at [912, 334] on button "Continue to scan" at bounding box center [926, 337] width 275 height 34
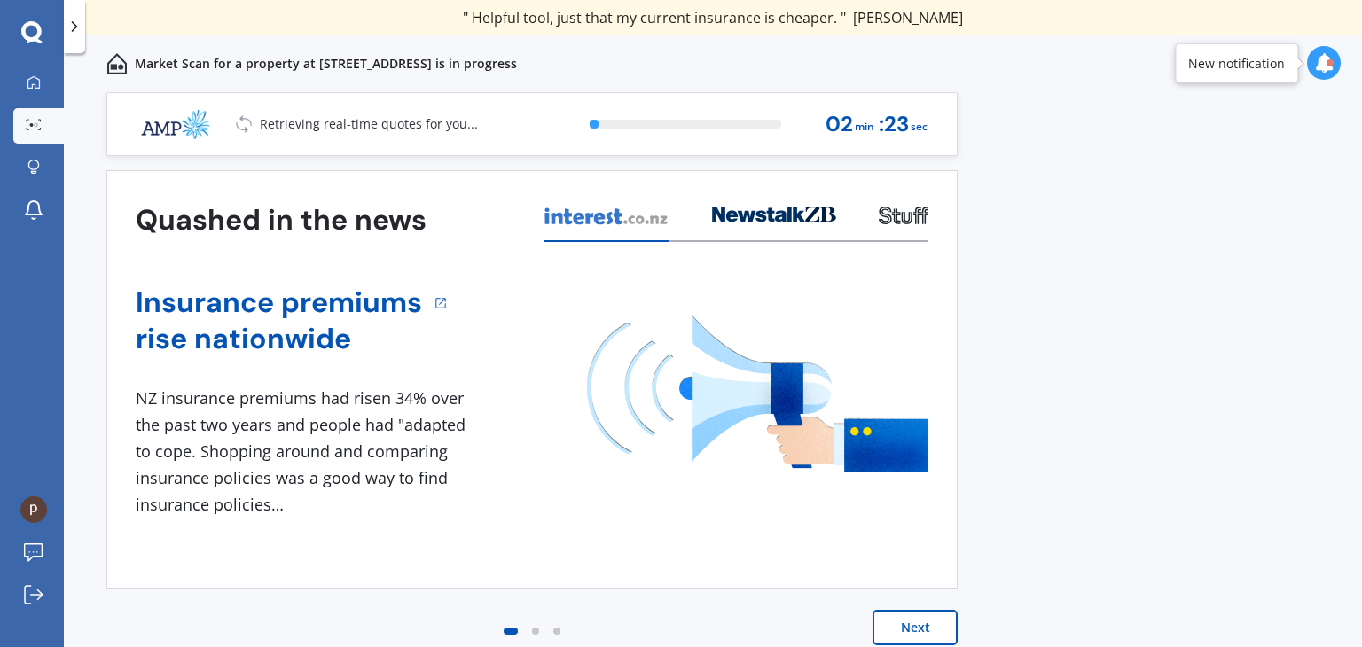
click at [912, 622] on button "Next" at bounding box center [915, 627] width 85 height 35
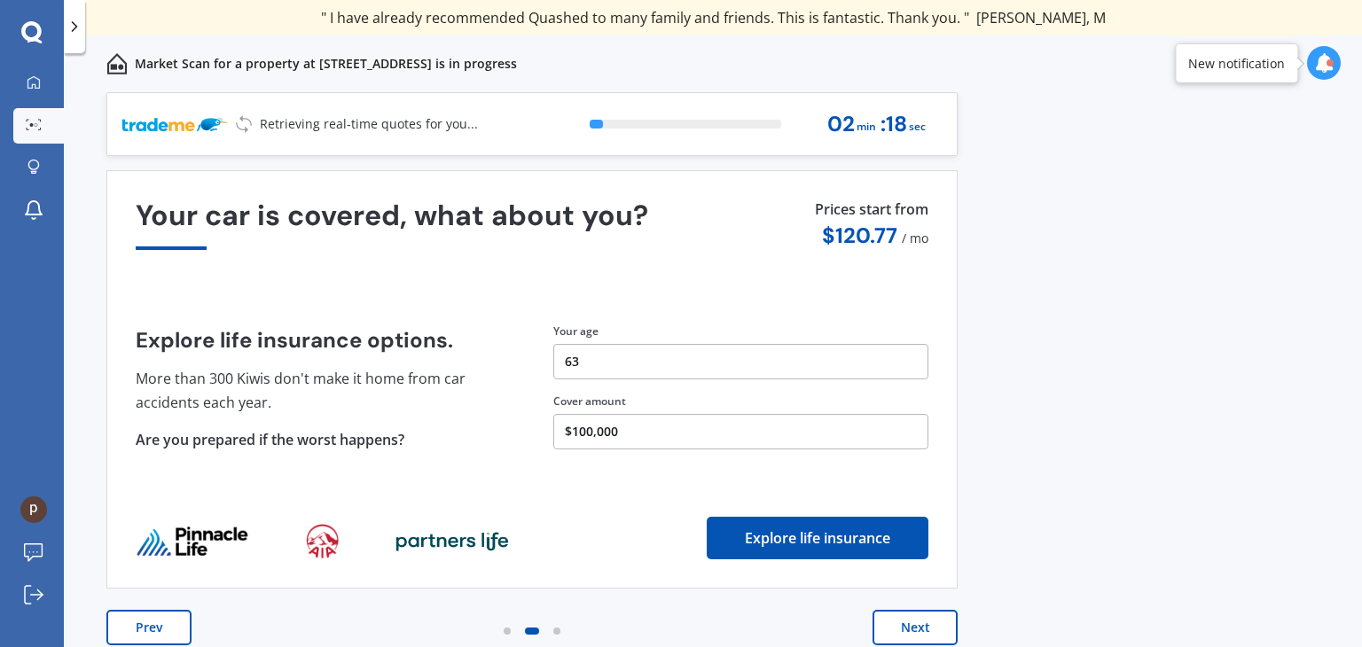
click at [933, 627] on button "Next" at bounding box center [915, 627] width 85 height 35
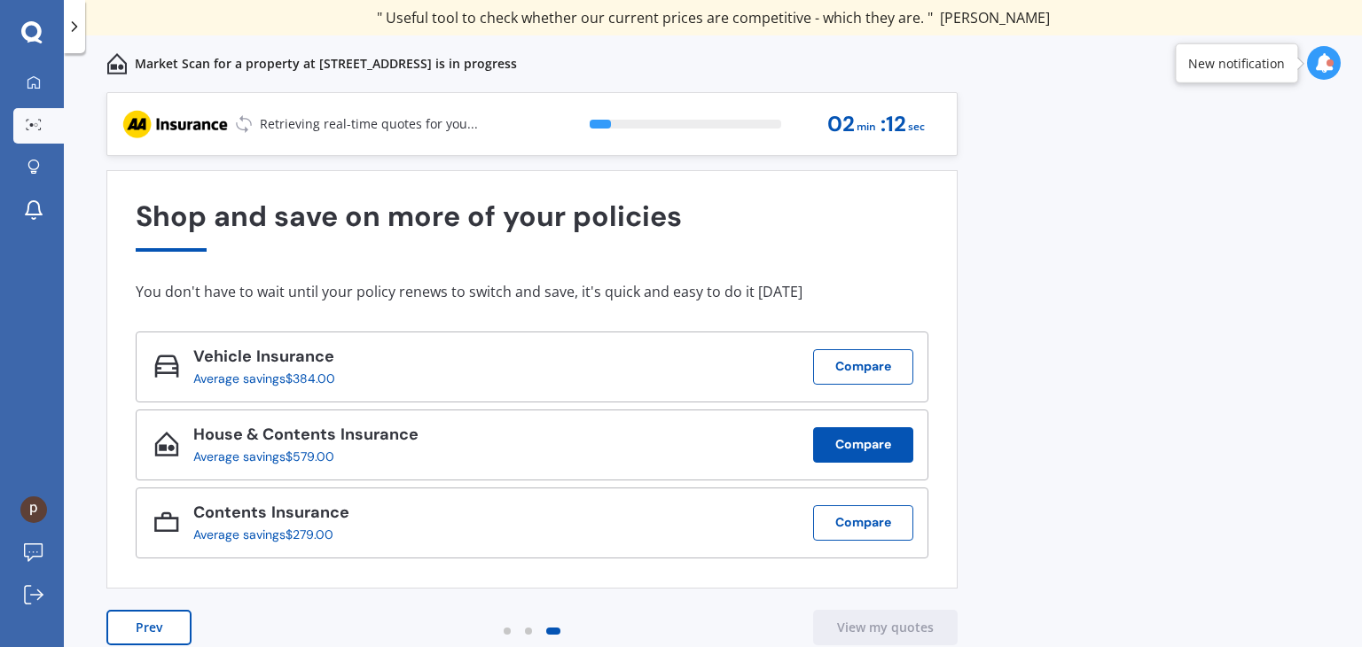
click at [879, 436] on button "Compare" at bounding box center [863, 445] width 100 height 35
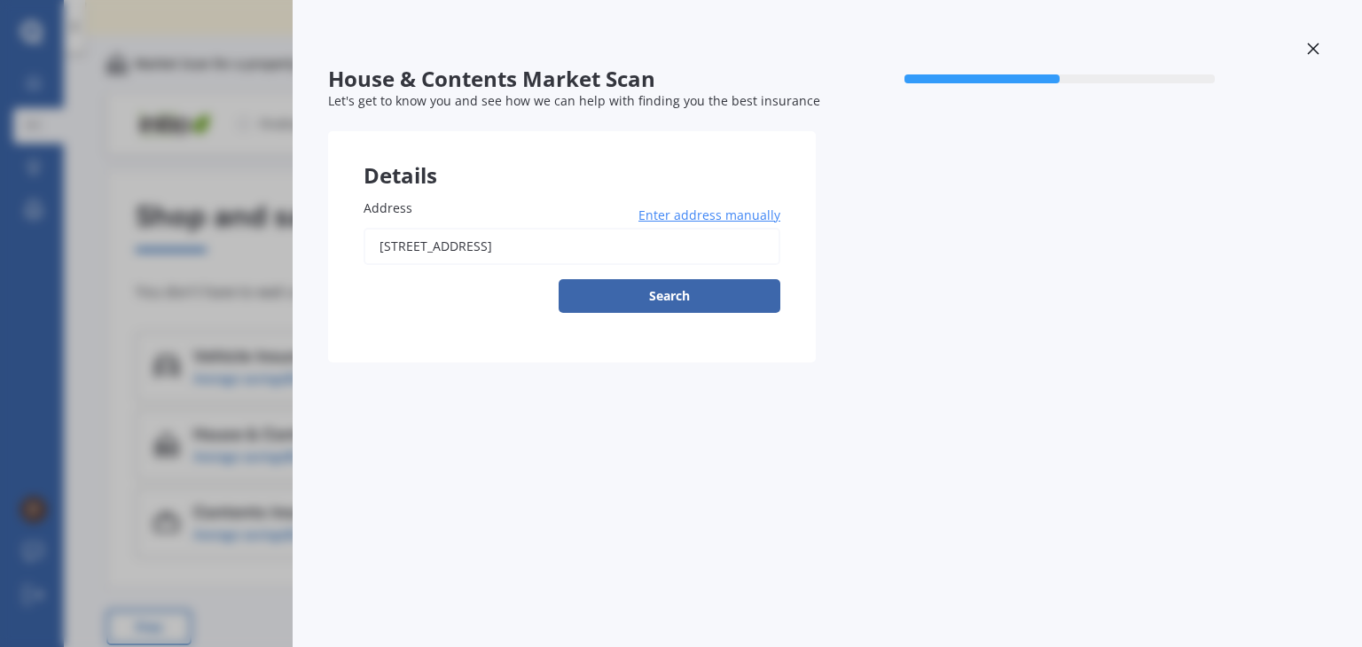
click at [1318, 49] on icon at bounding box center [1313, 49] width 12 height 12
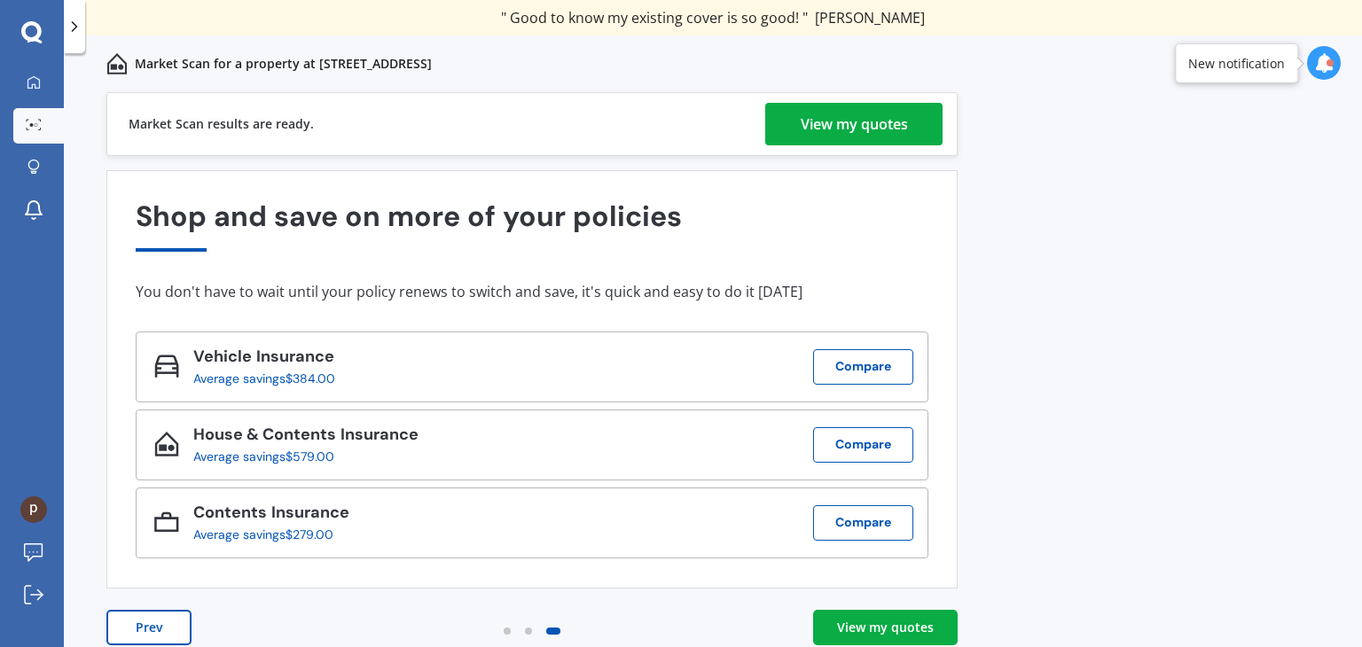
click at [874, 134] on div "View my quotes" at bounding box center [854, 124] width 107 height 43
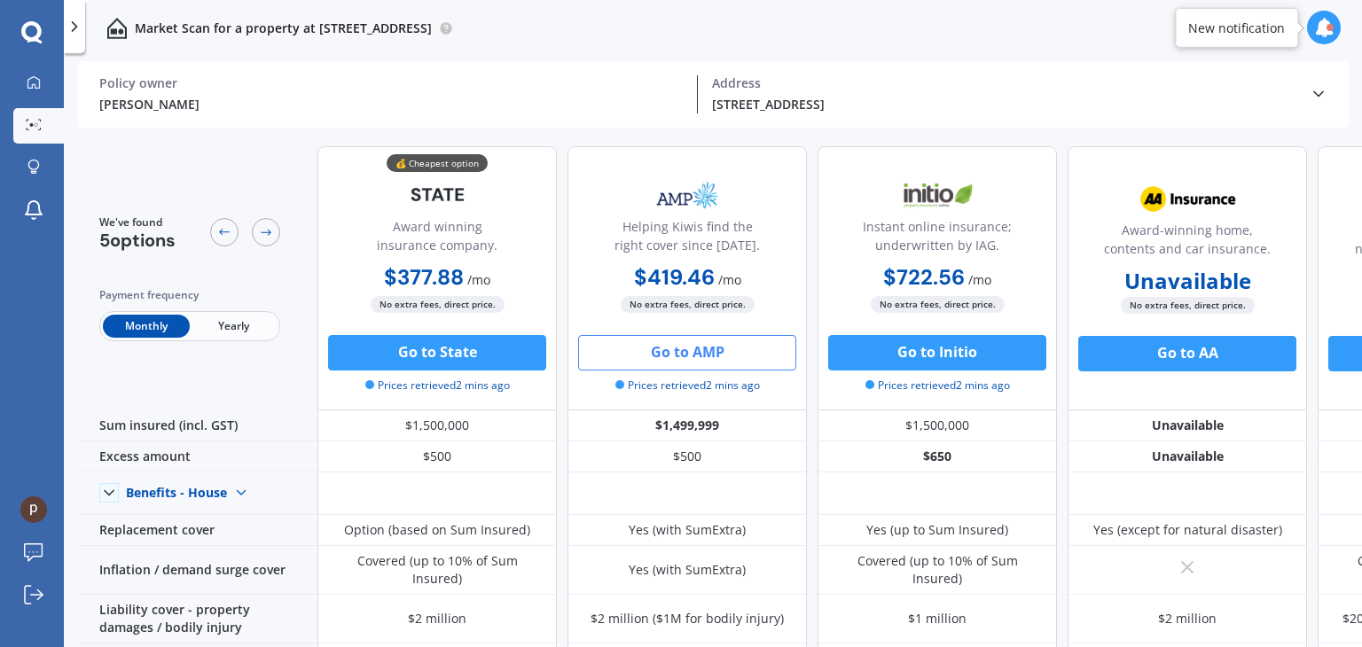
click at [700, 349] on button "Go to AMP" at bounding box center [687, 352] width 218 height 35
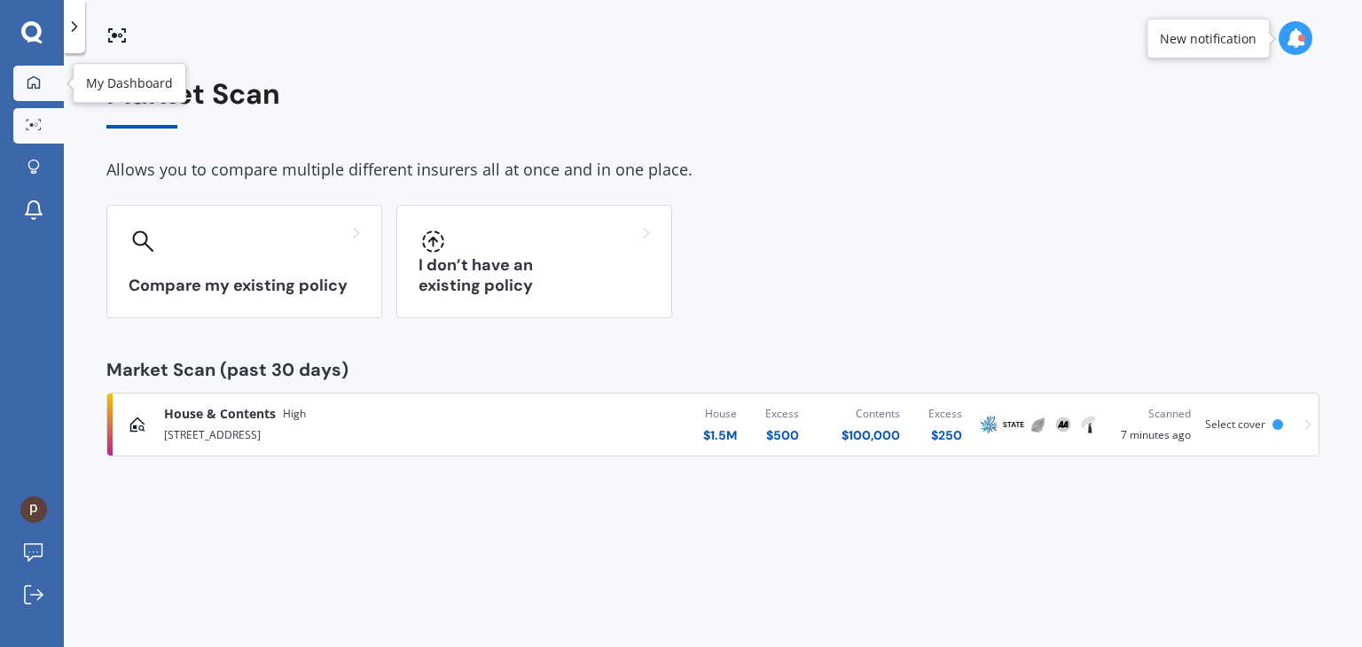
click at [30, 90] on div at bounding box center [33, 83] width 27 height 16
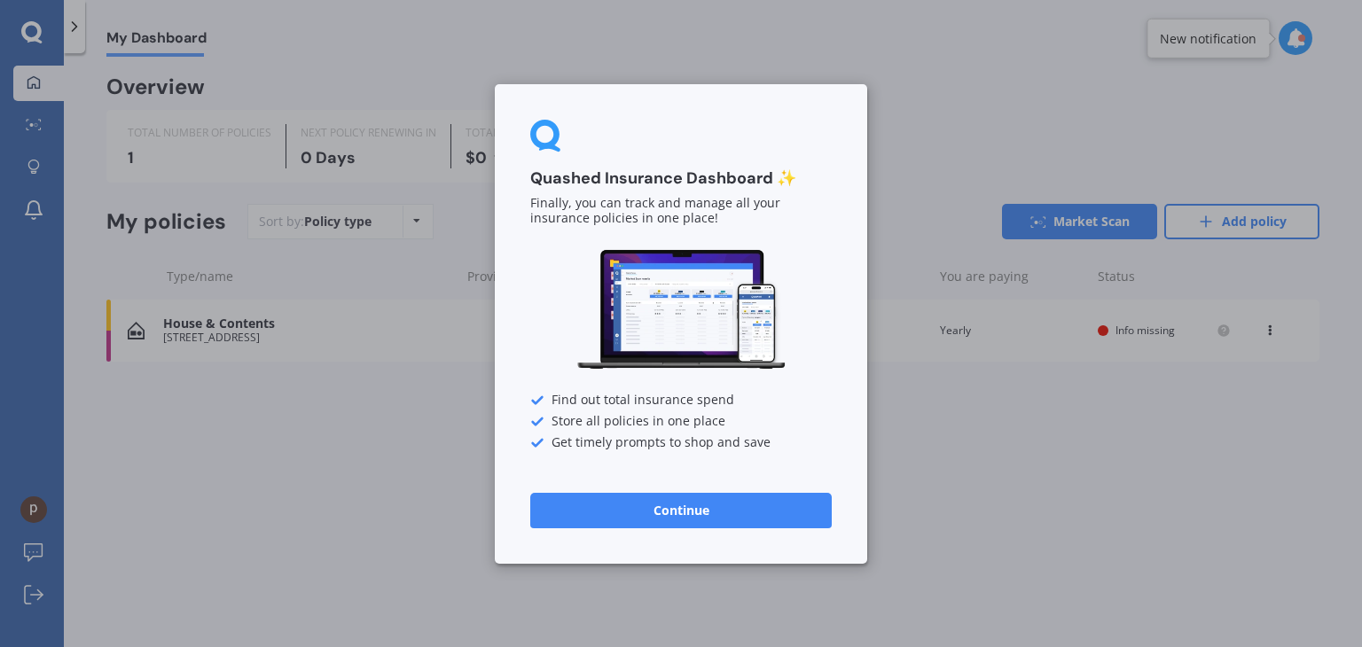
click at [700, 508] on button "Continue" at bounding box center [681, 509] width 302 height 35
